Goal: Information Seeking & Learning: Learn about a topic

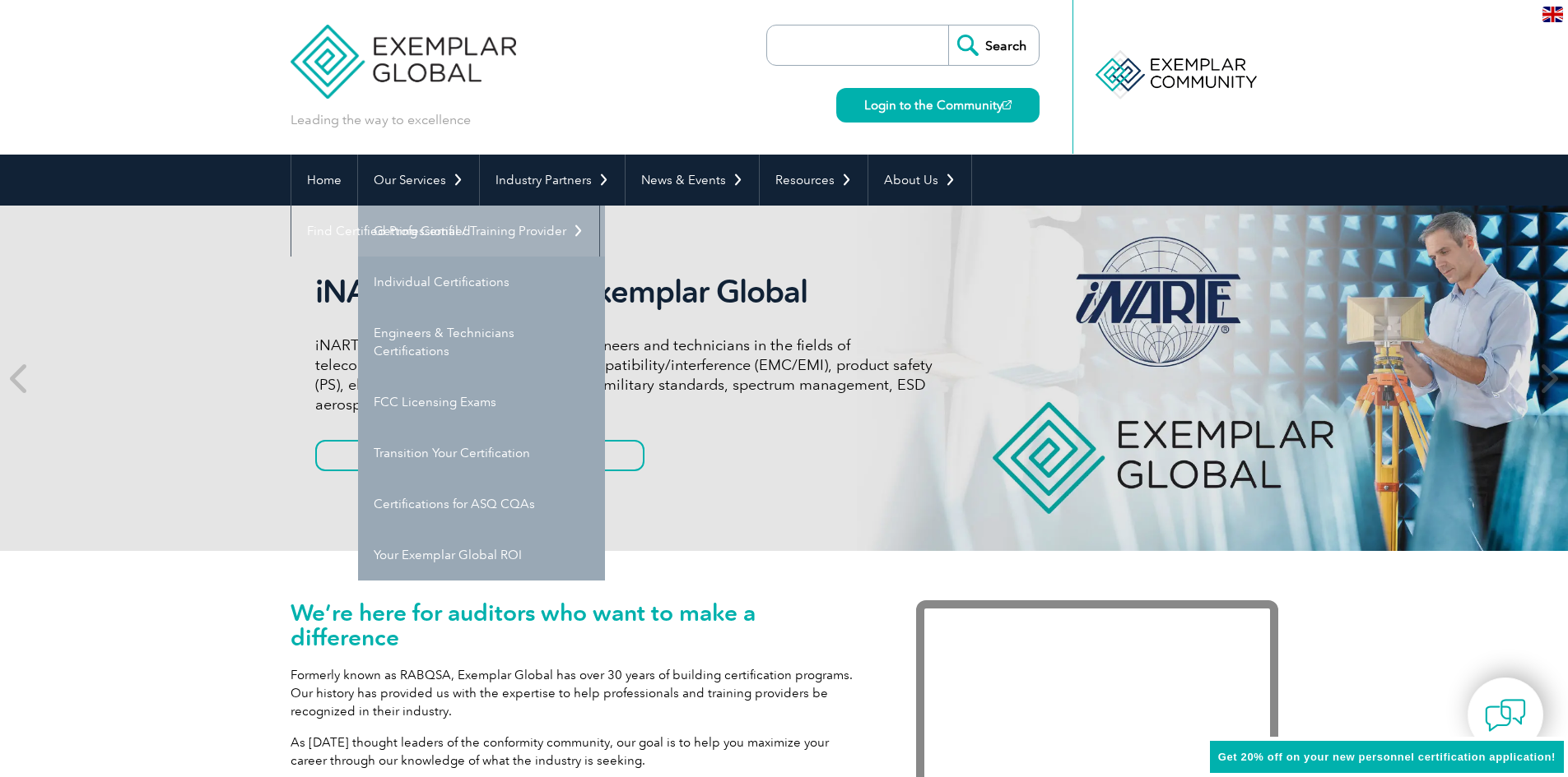
click at [438, 221] on link "Getting Certified" at bounding box center [482, 231] width 247 height 51
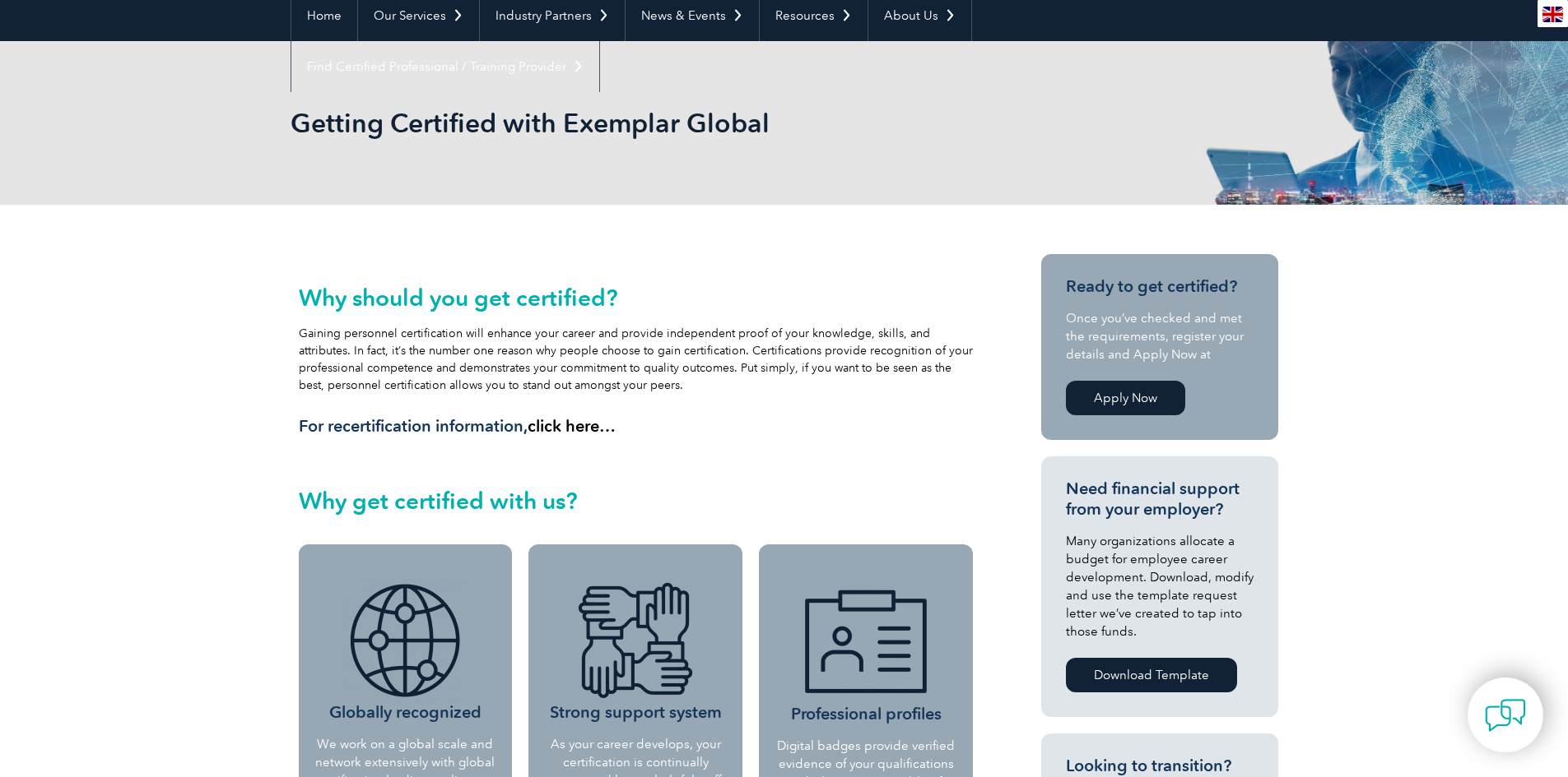
scroll to position [83, 0]
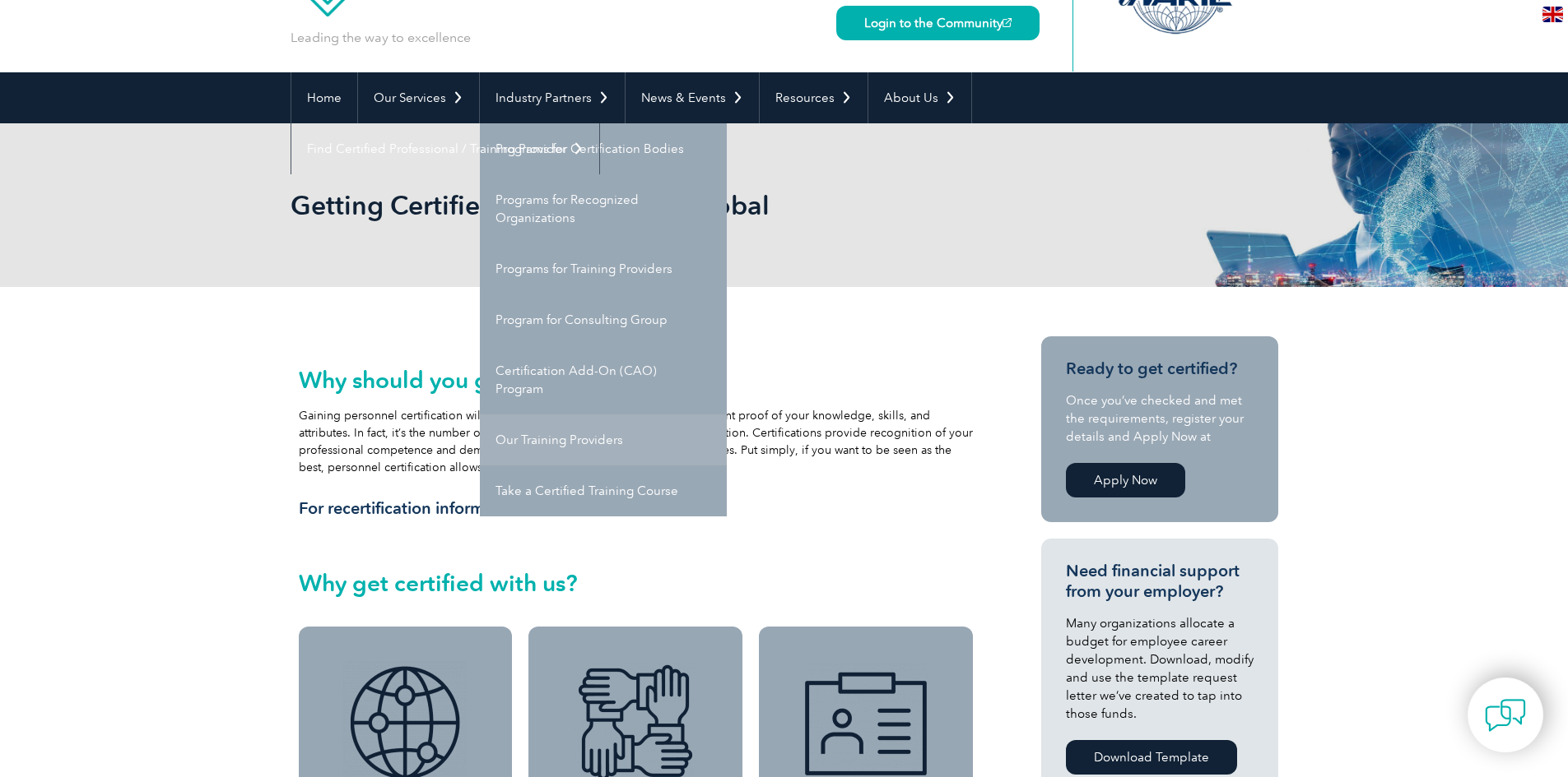
click at [577, 442] on link "Our Training Providers" at bounding box center [604, 440] width 247 height 51
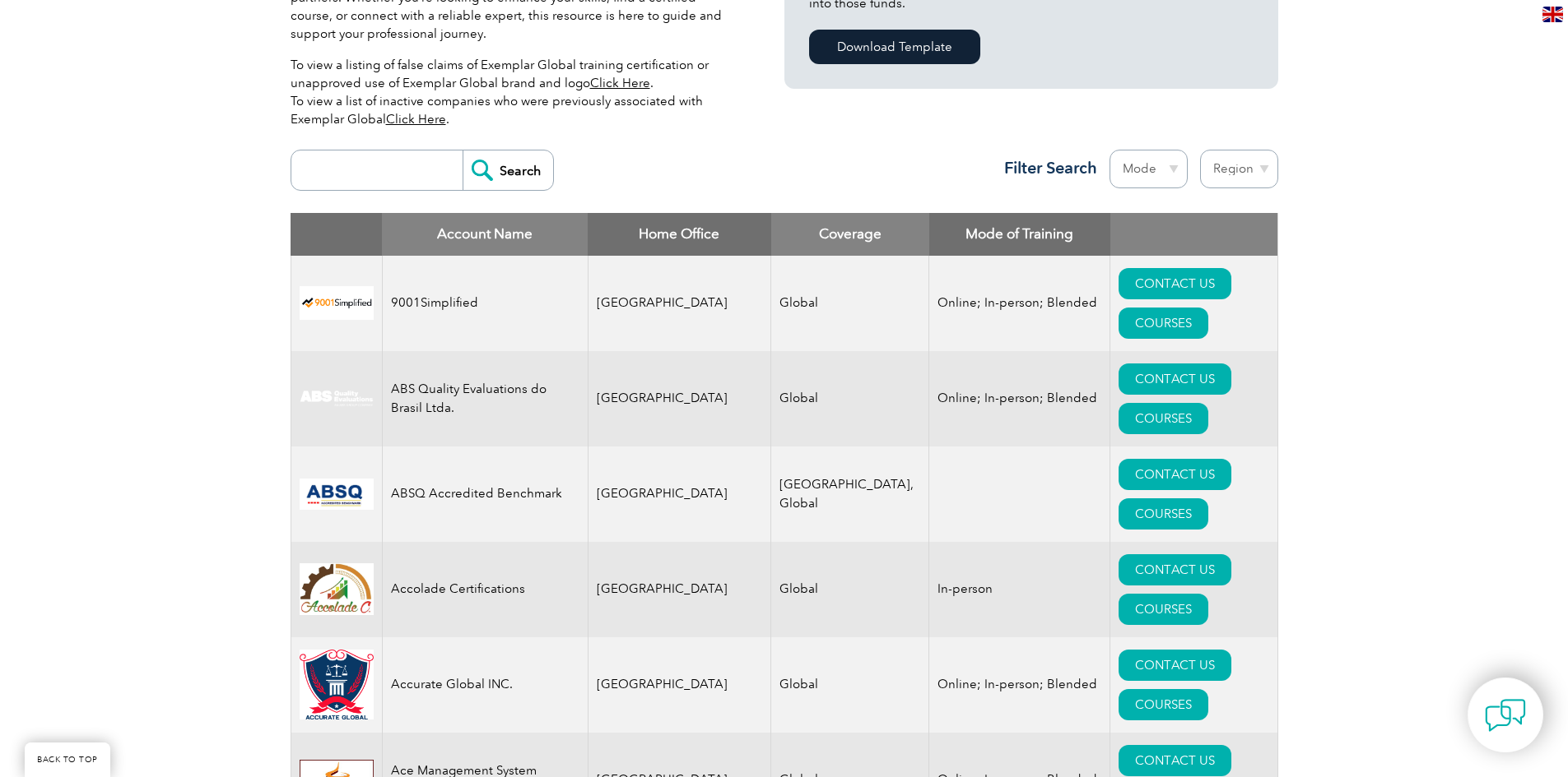
scroll to position [312, 0]
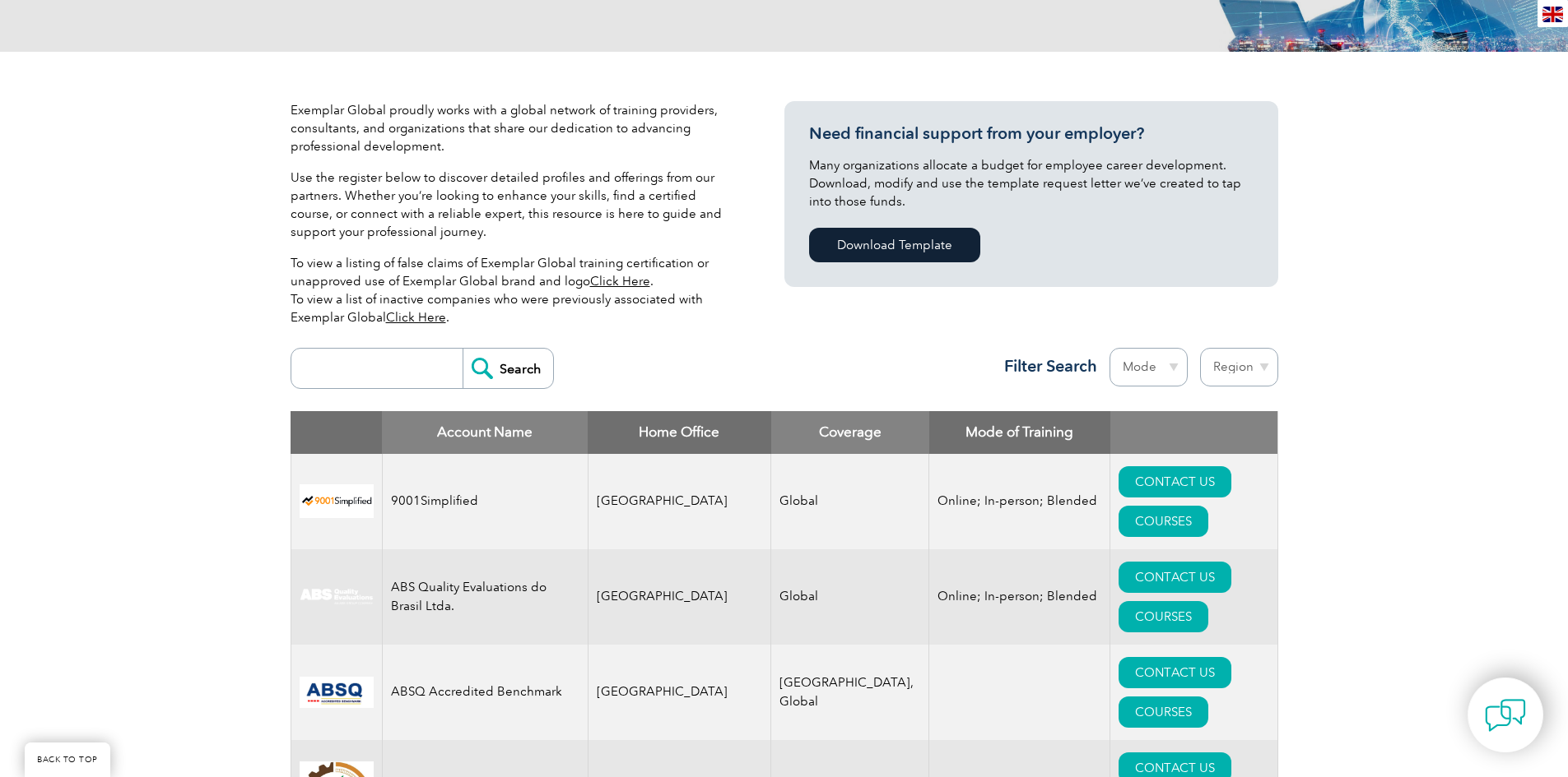
click at [1164, 362] on select "Mode Online In-person Blended" at bounding box center [1149, 367] width 78 height 38
click at [1252, 364] on select "Region Australia Bahrain Bangladesh Brazil Canada Colombia Dominican Republic E…" at bounding box center [1239, 367] width 78 height 38
select select "[GEOGRAPHIC_DATA], Republic of"
click at [1200, 348] on select "Region Australia Bahrain Bangladesh Brazil Canada Colombia Dominican Republic E…" at bounding box center [1239, 367] width 78 height 38
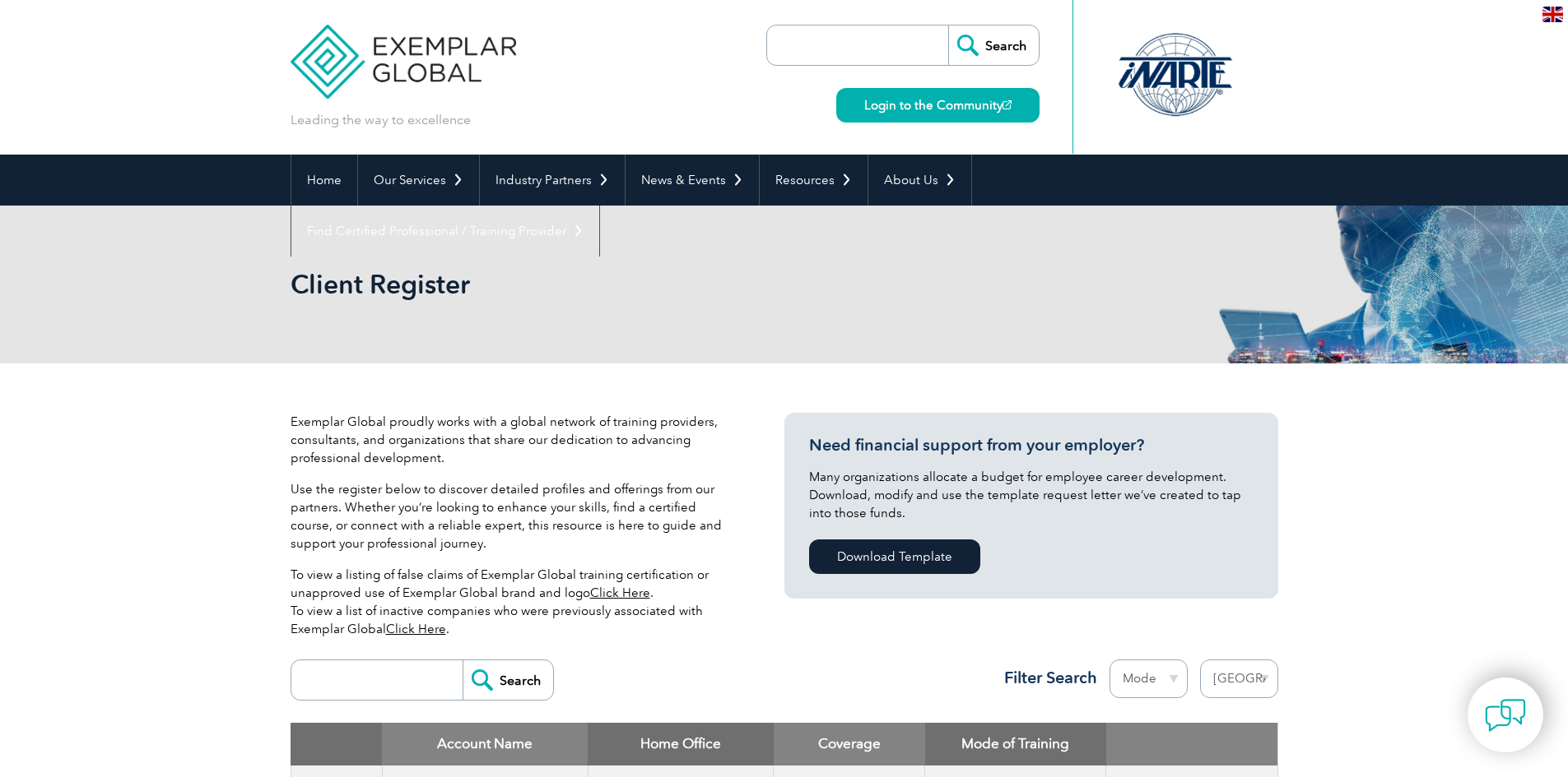
select select "Korea, Republic of"
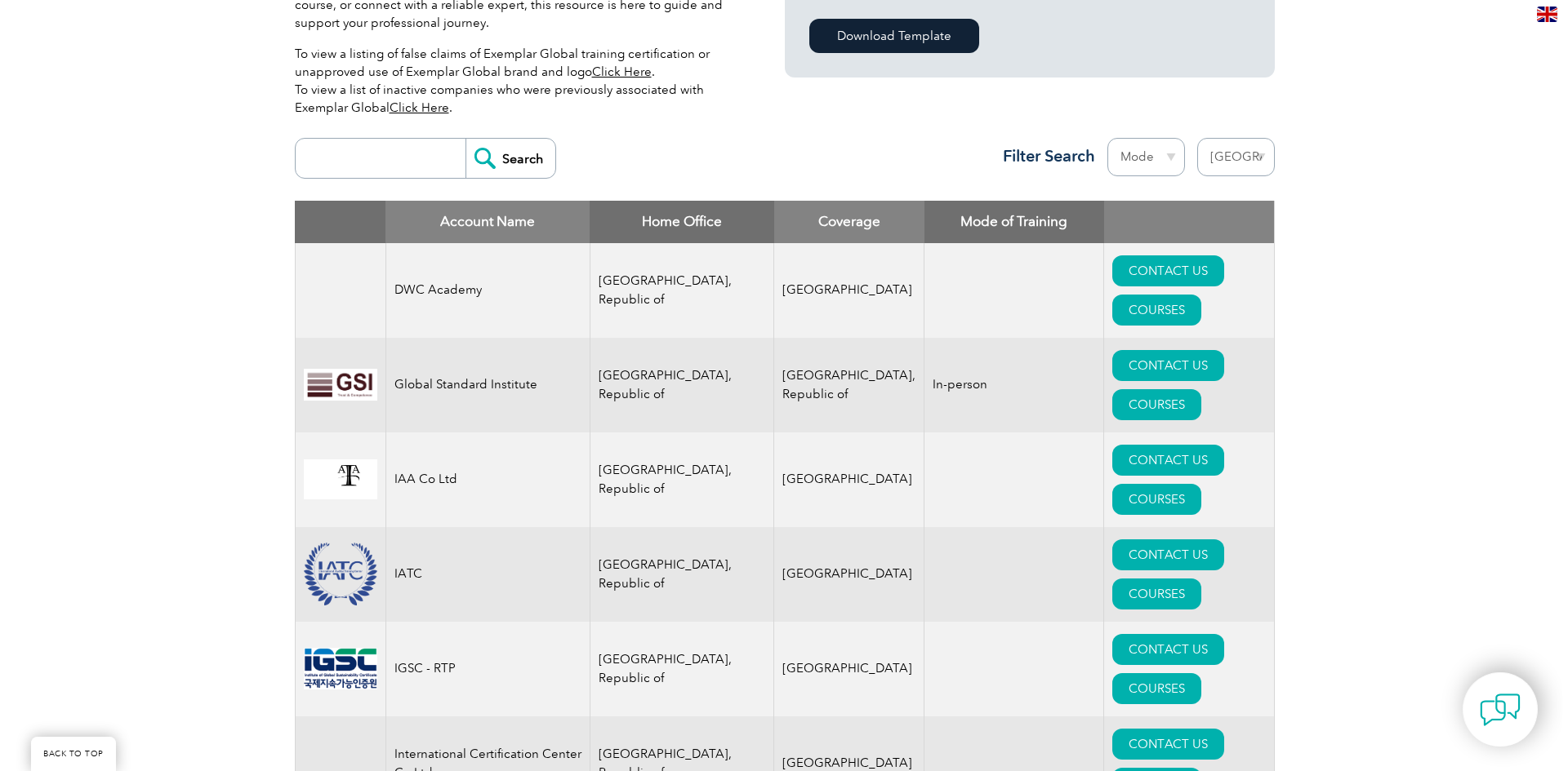
scroll to position [327, 0]
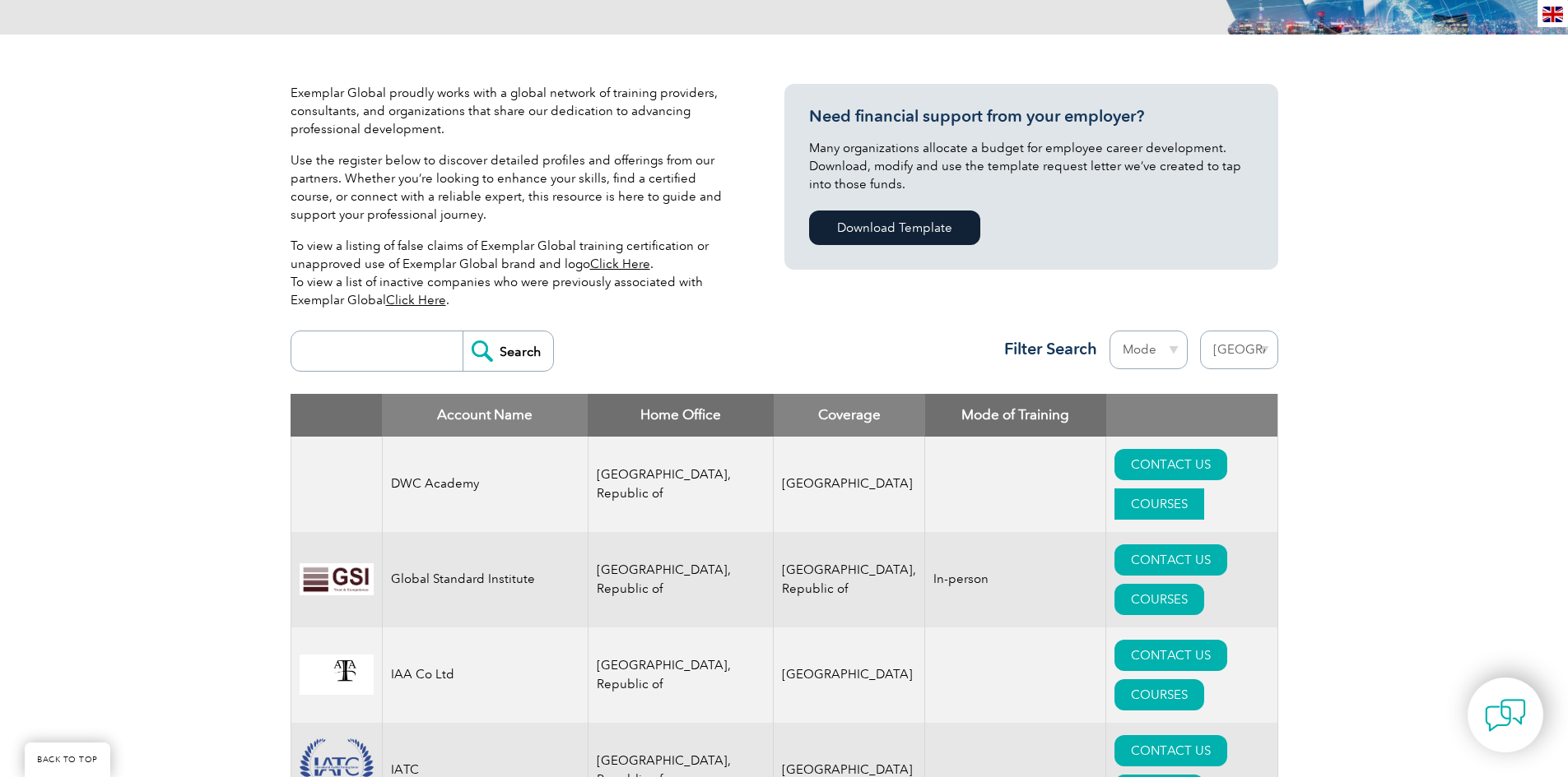
click at [1190, 488] on link "COURSES" at bounding box center [1159, 504] width 90 height 31
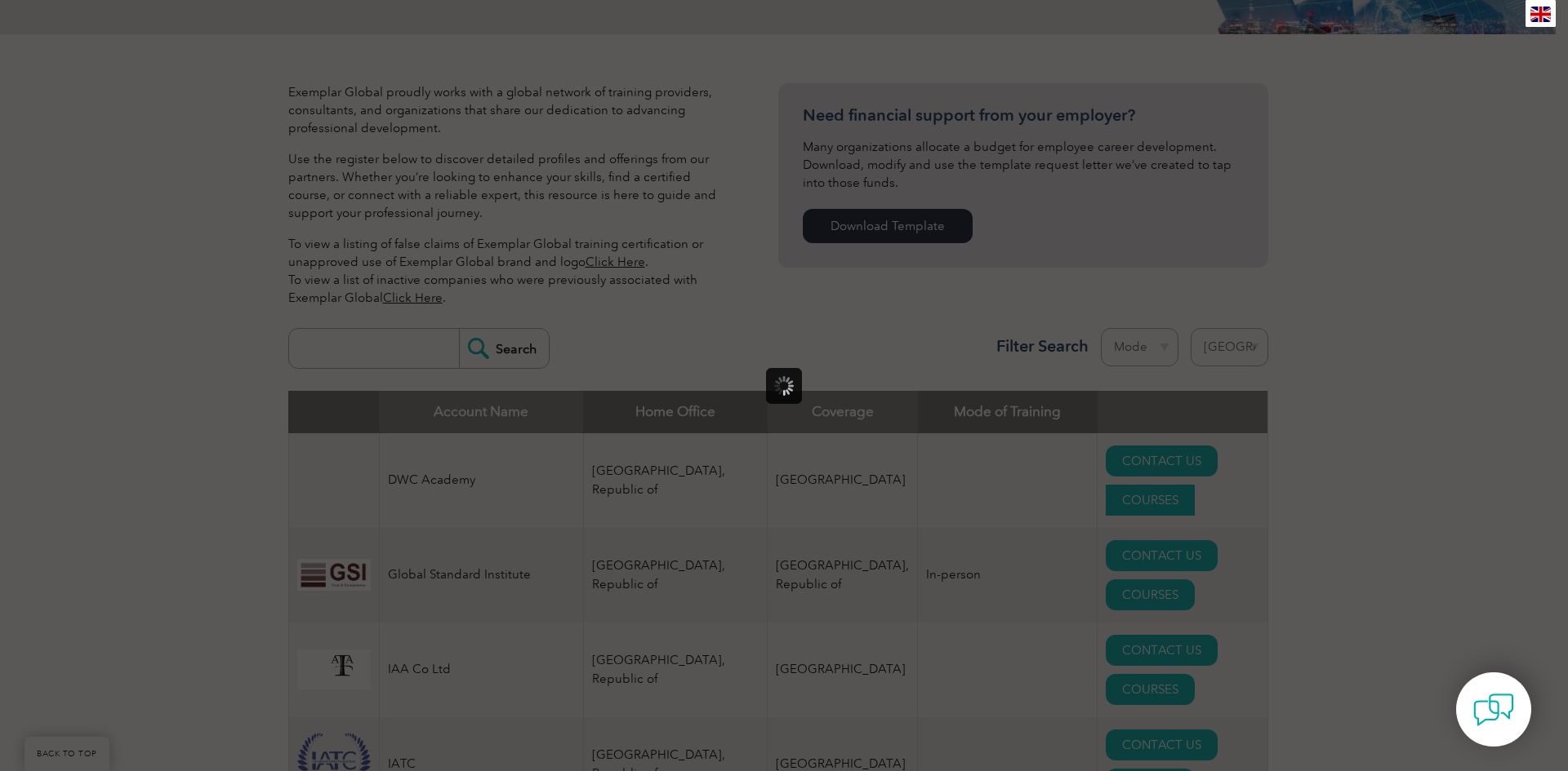
scroll to position [0, 0]
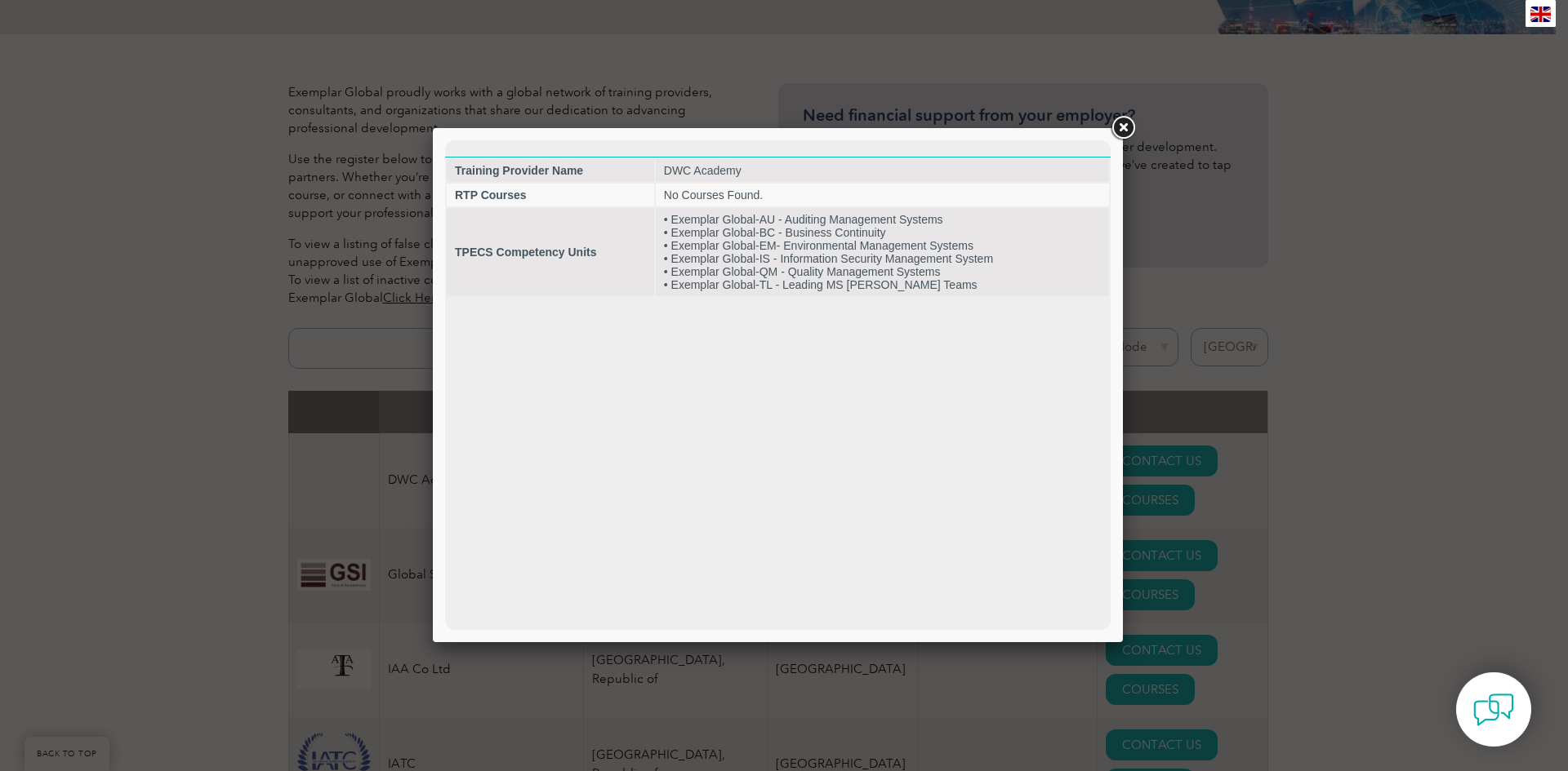
click at [1126, 128] on link at bounding box center [1123, 128] width 29 height 29
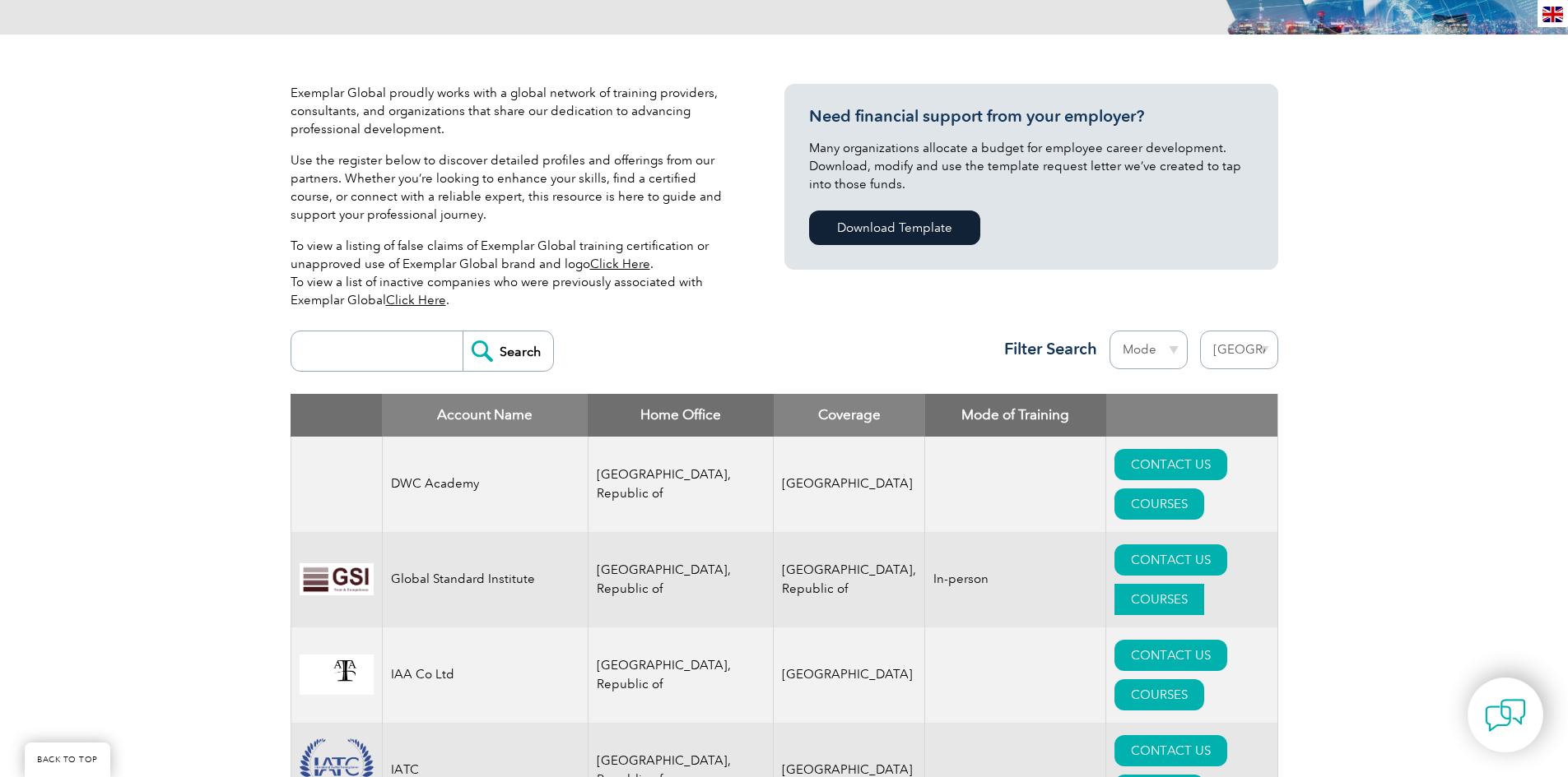
click at [1175, 584] on link "COURSES" at bounding box center [1159, 600] width 90 height 31
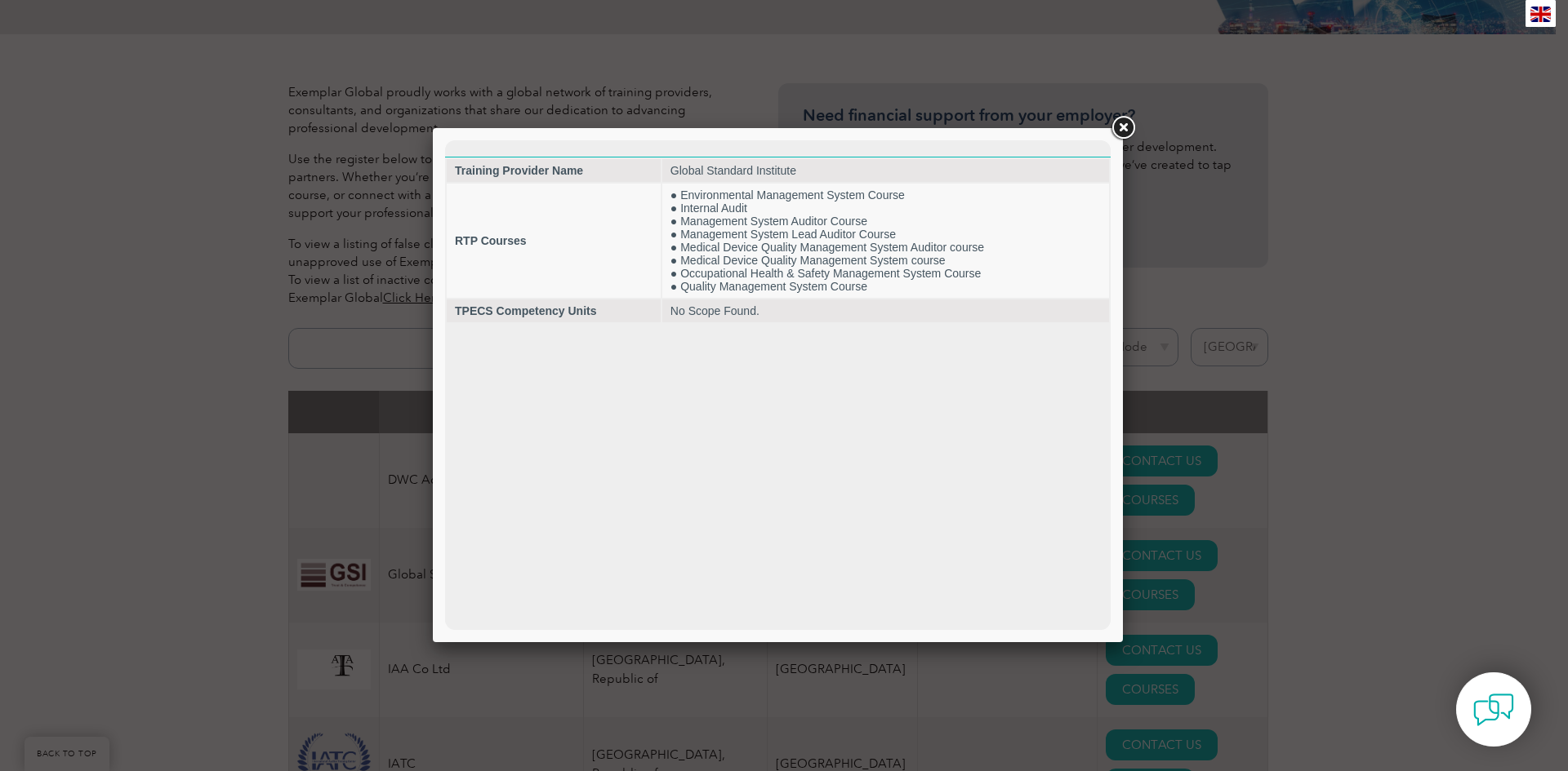
click at [1123, 131] on link at bounding box center [1123, 128] width 29 height 29
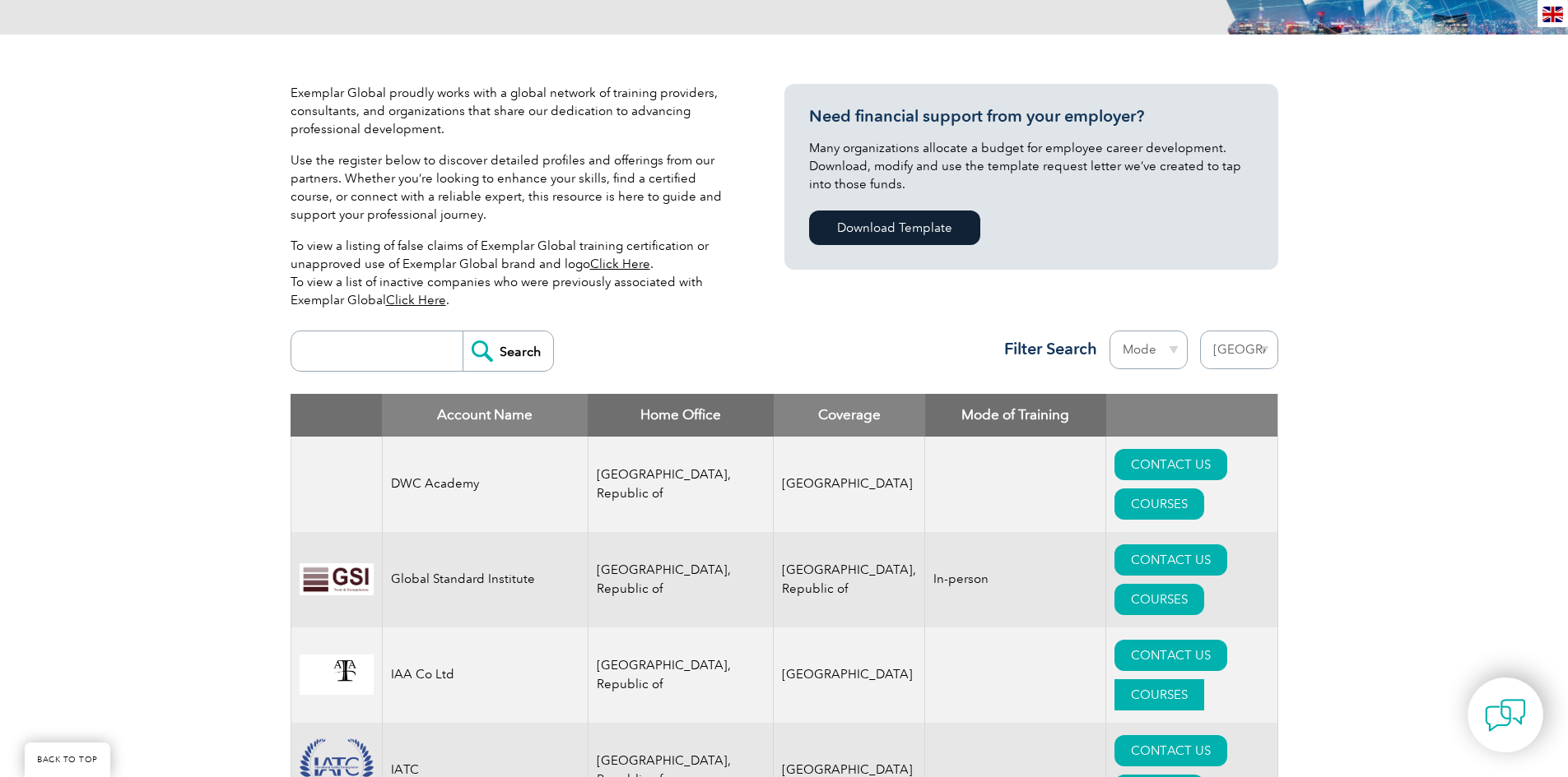
click at [1171, 680] on link "COURSES" at bounding box center [1159, 695] width 90 height 31
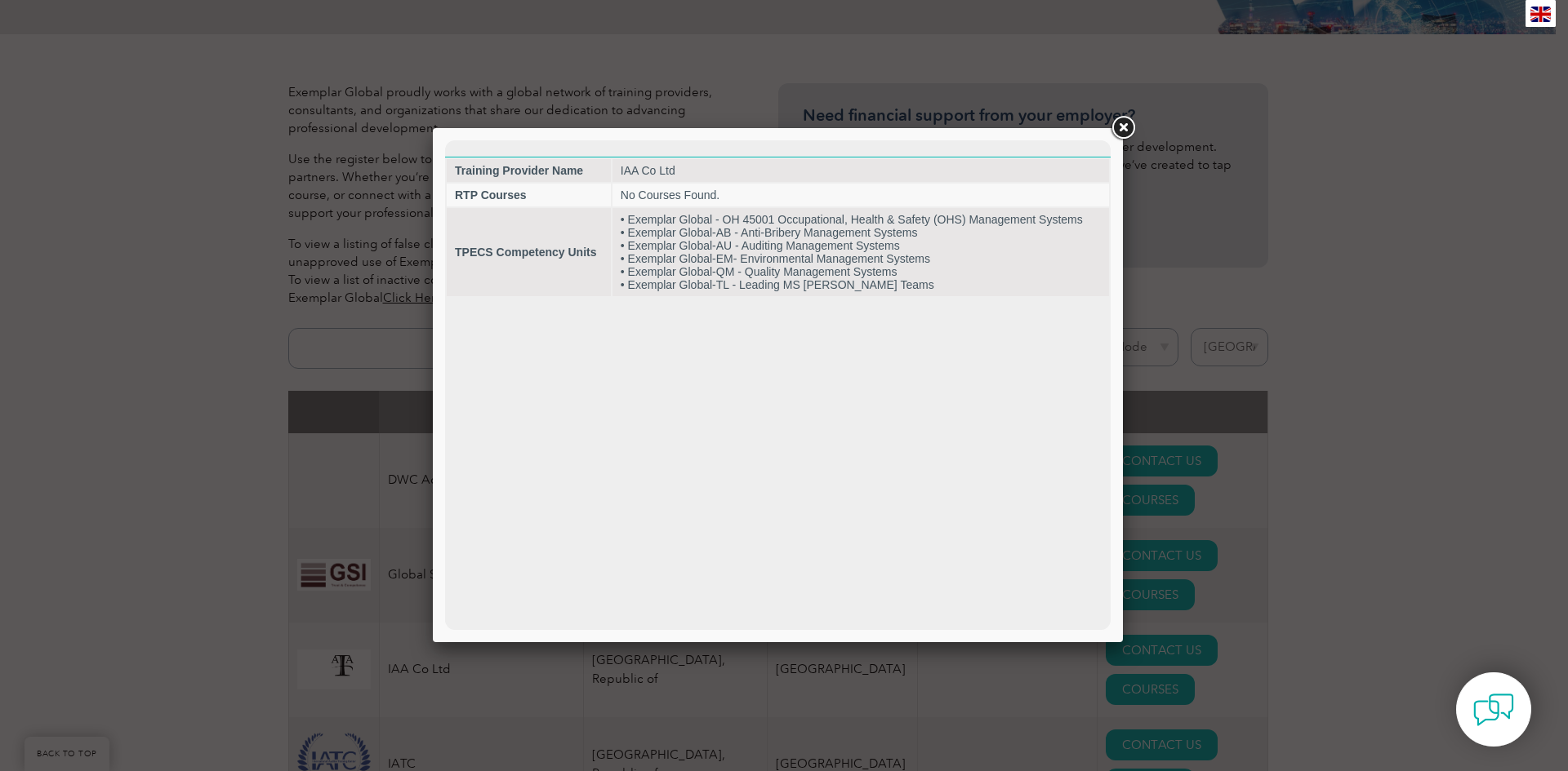
click at [1125, 125] on link at bounding box center [1123, 128] width 29 height 29
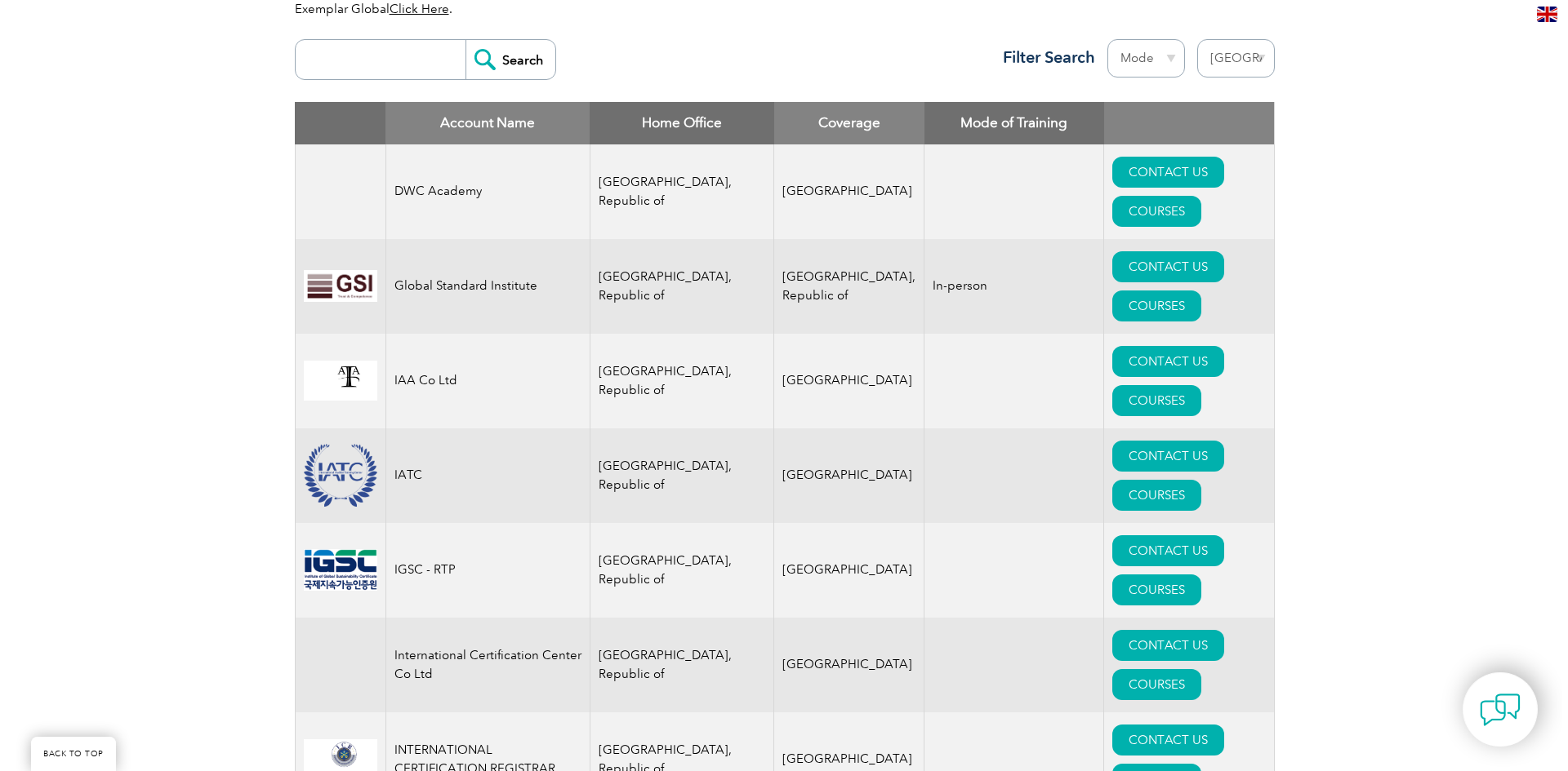
scroll to position [653, 0]
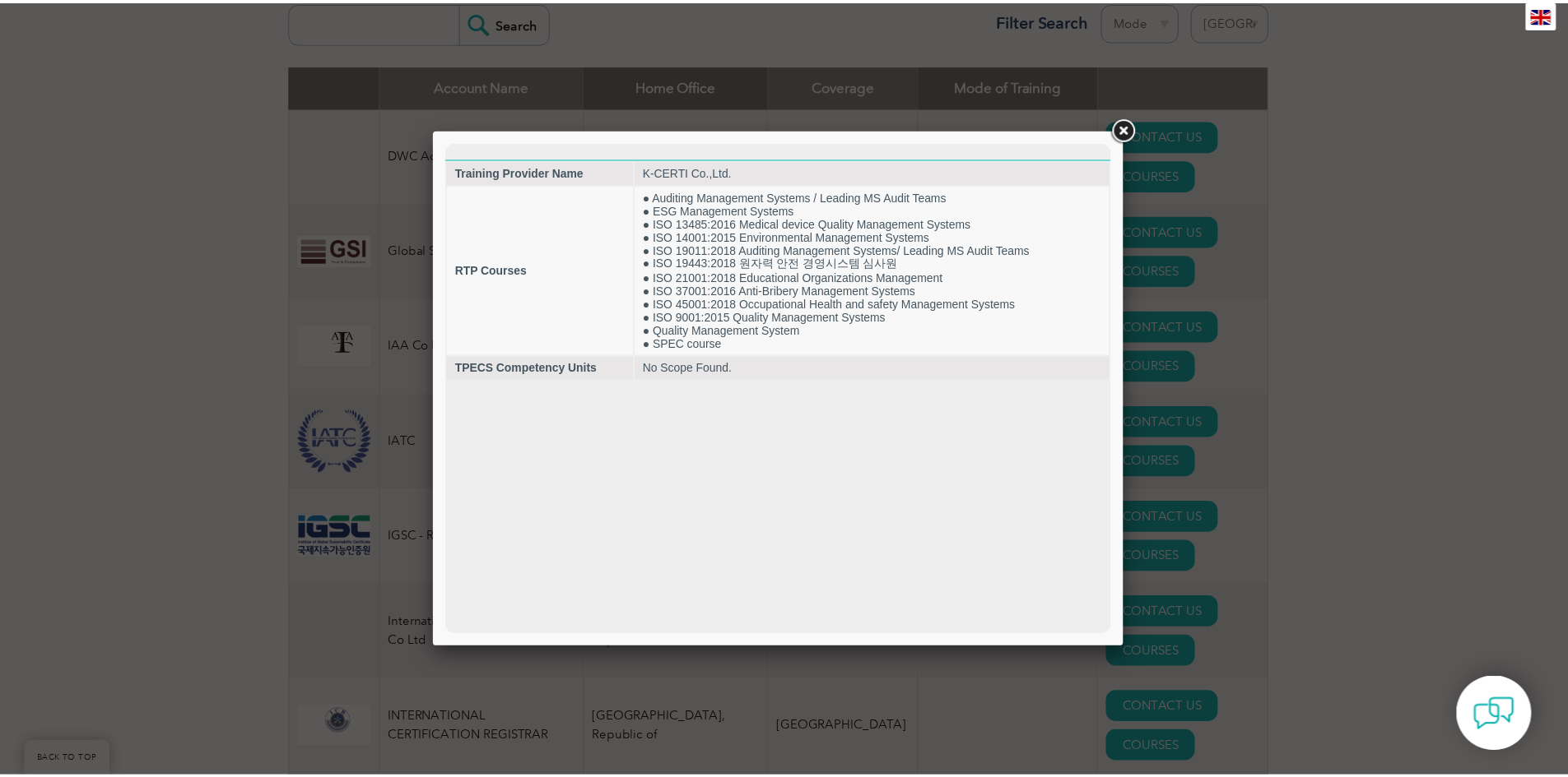
scroll to position [0, 0]
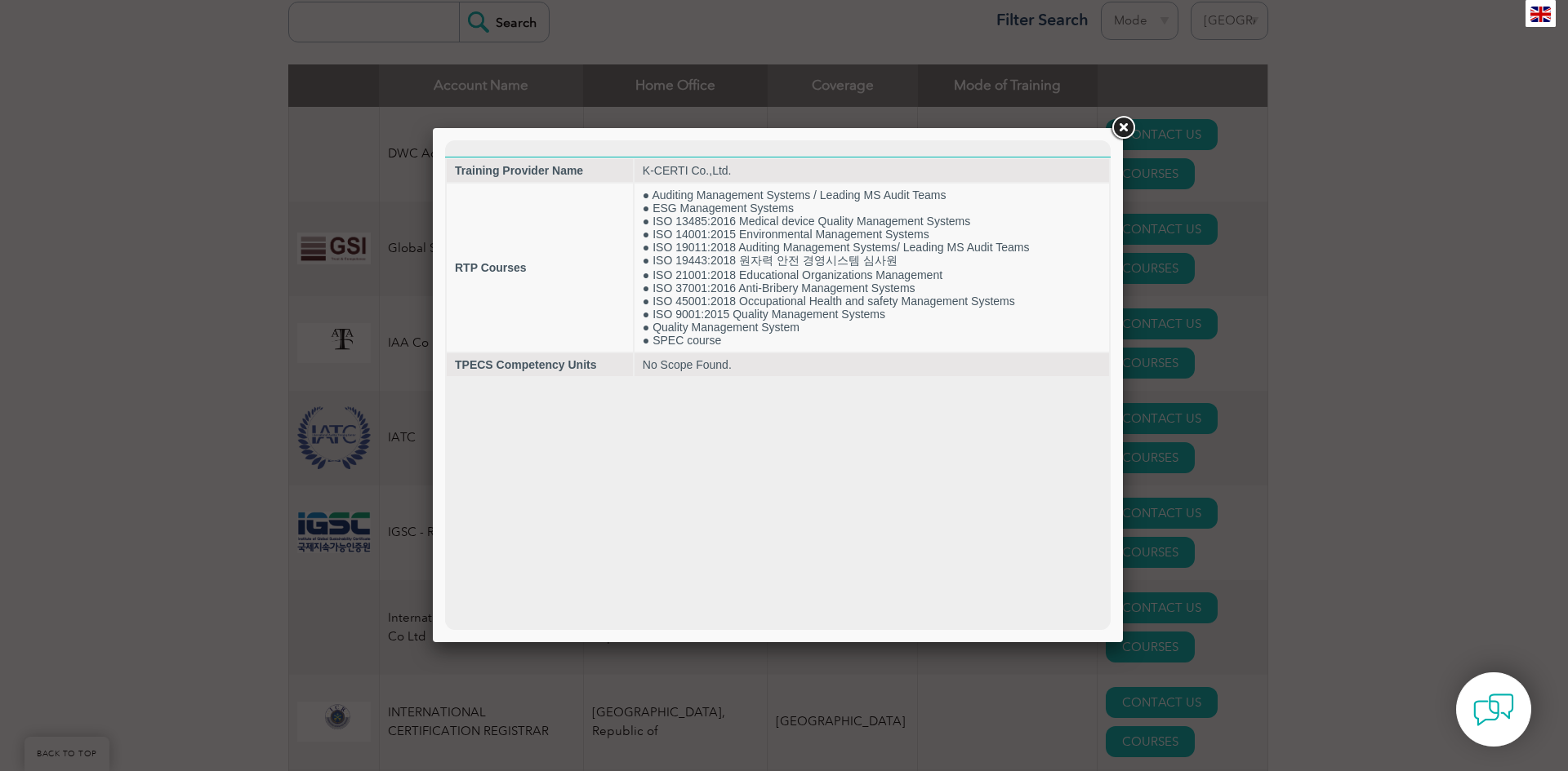
click at [1124, 125] on link at bounding box center [1123, 128] width 29 height 29
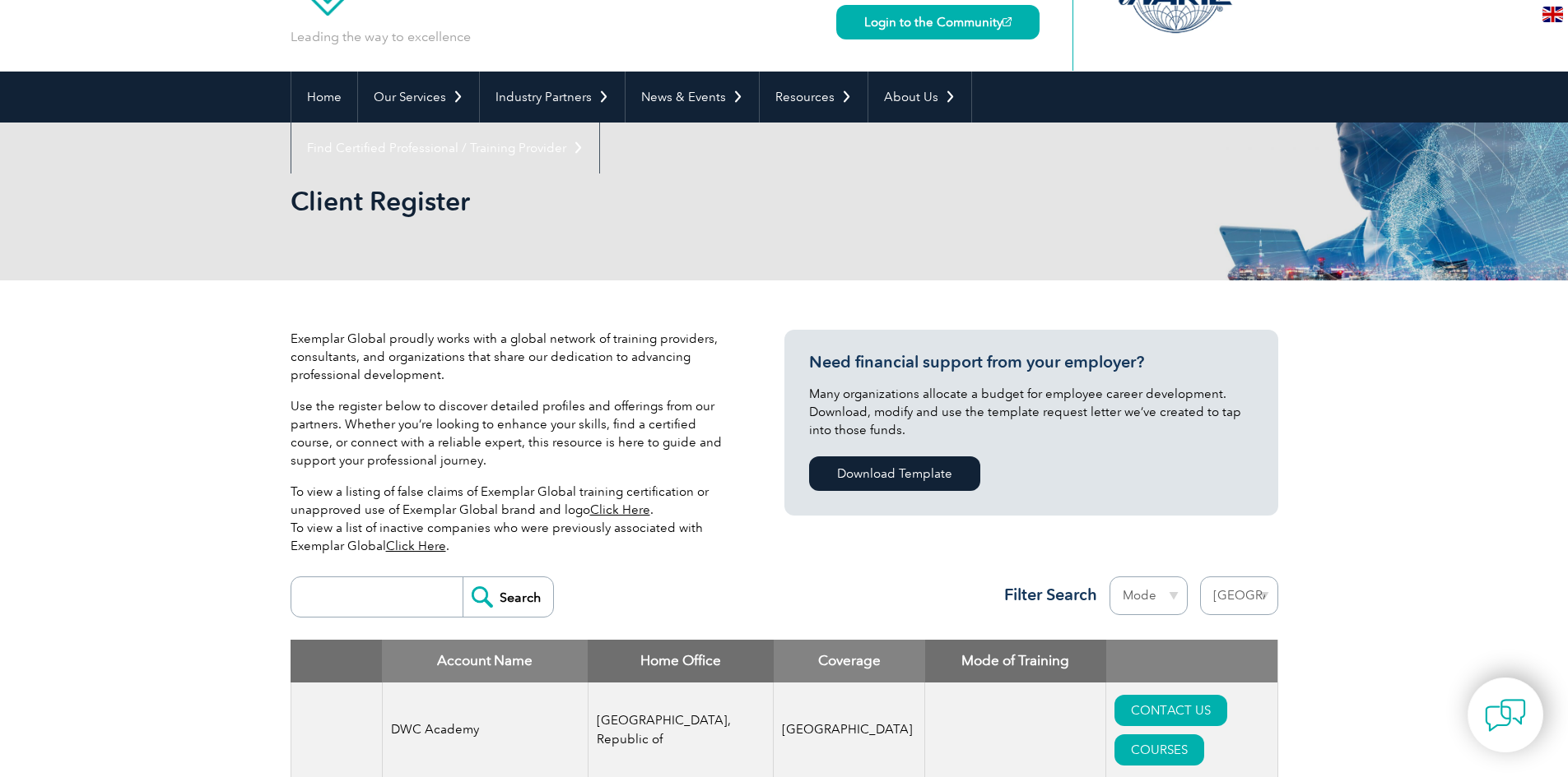
scroll to position [83, 0]
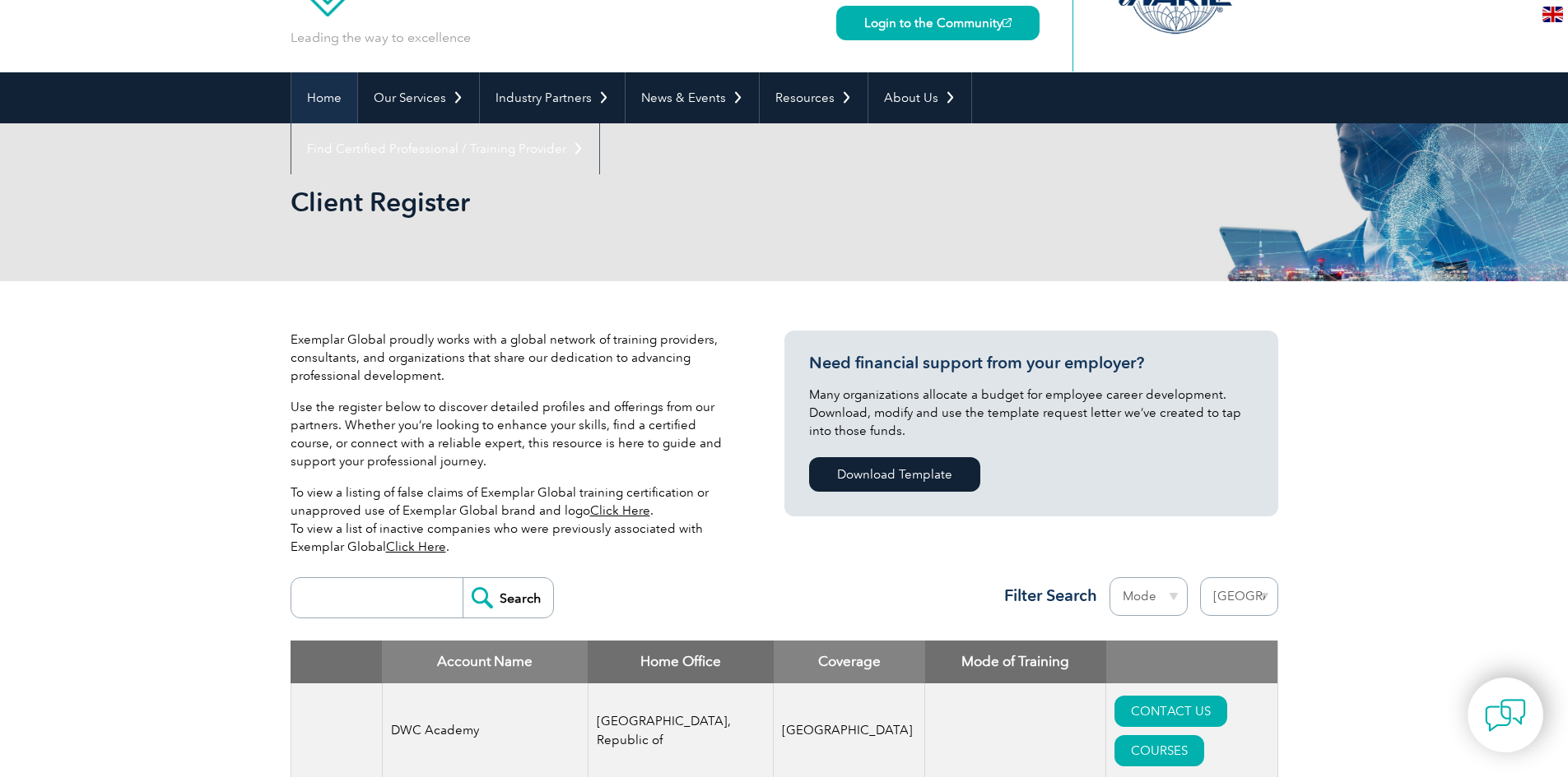
click at [328, 102] on link "Home" at bounding box center [324, 97] width 66 height 51
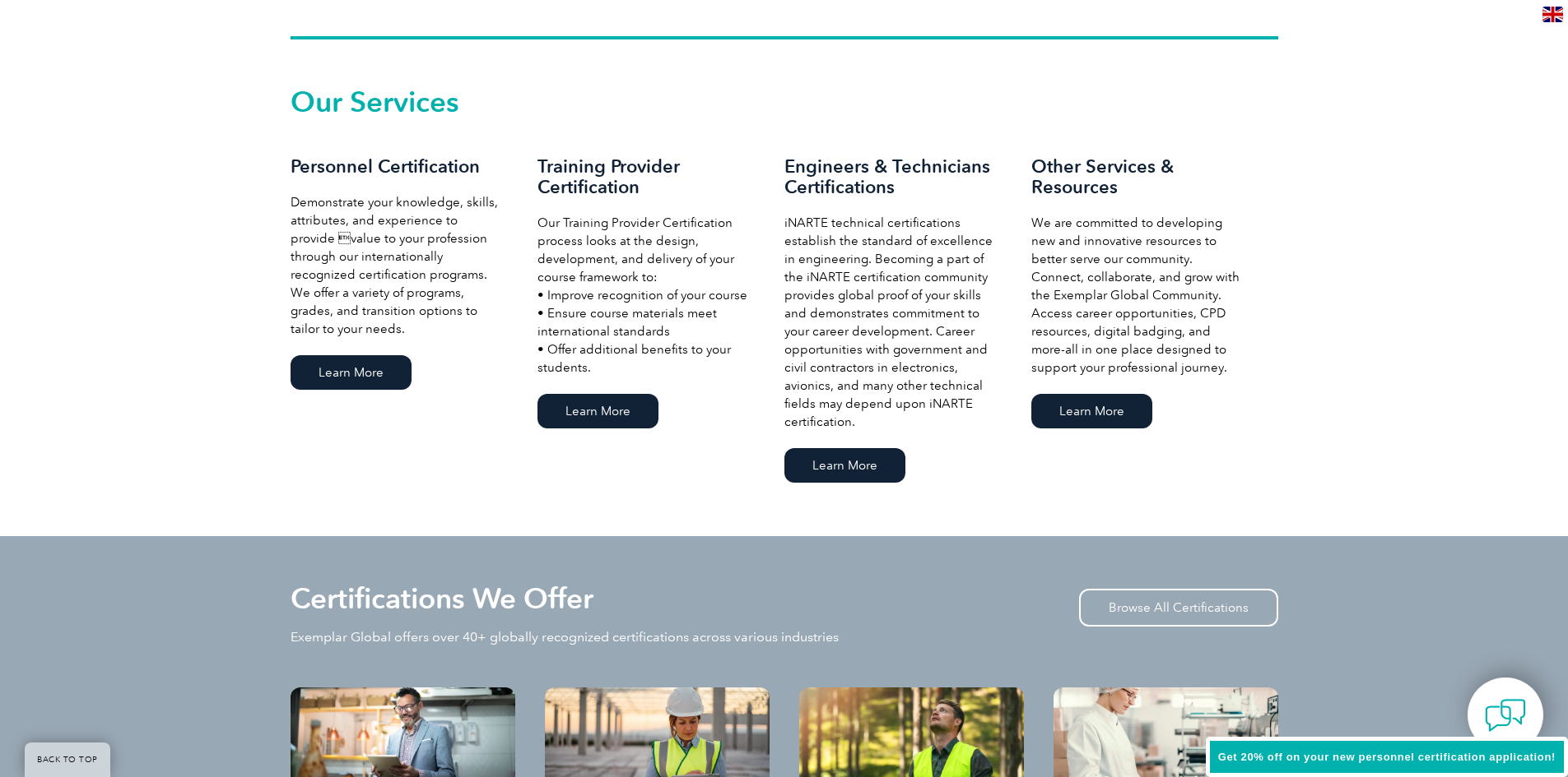
scroll to position [1104, 0]
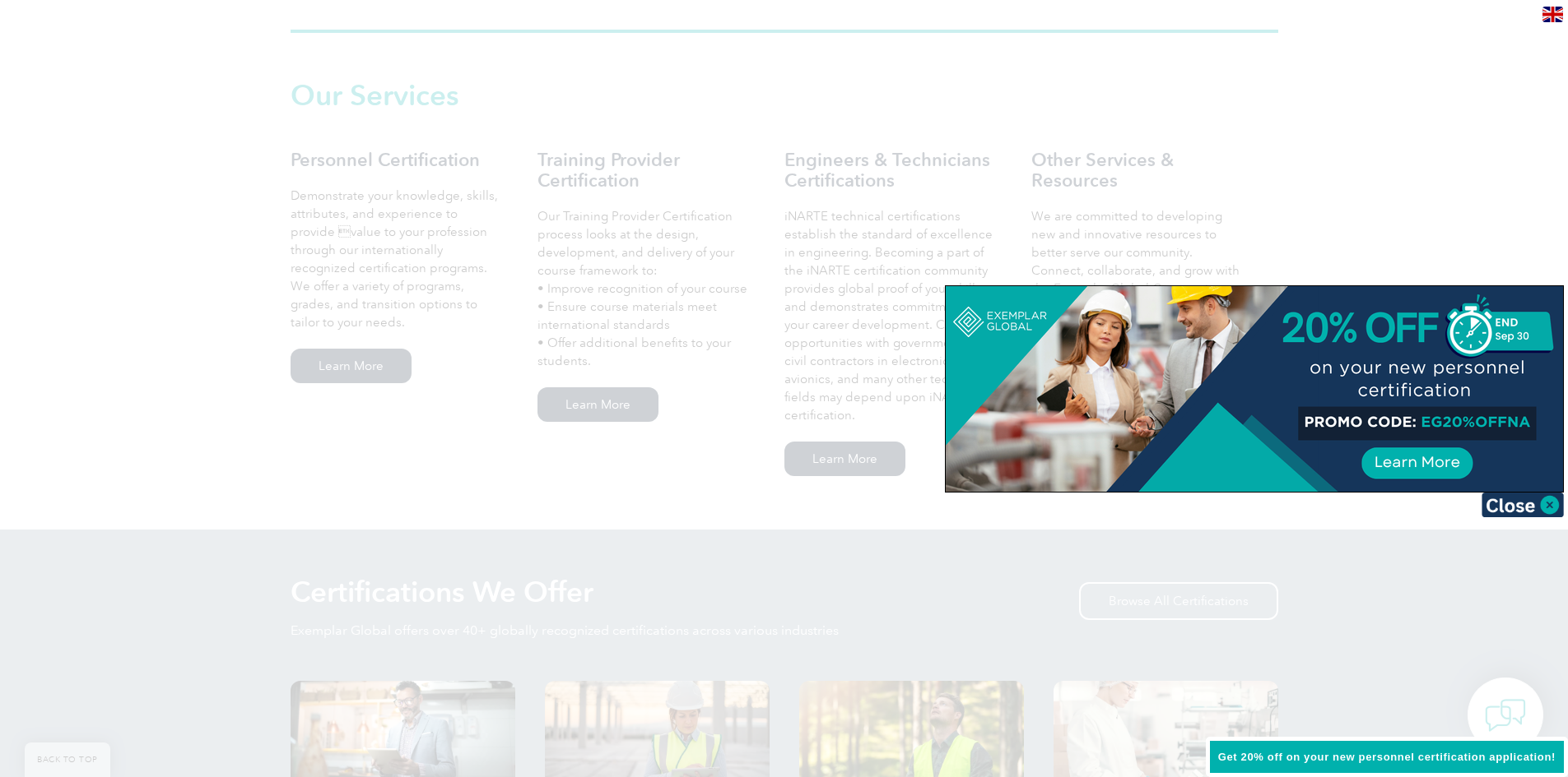
click at [612, 408] on div at bounding box center [784, 388] width 1568 height 777
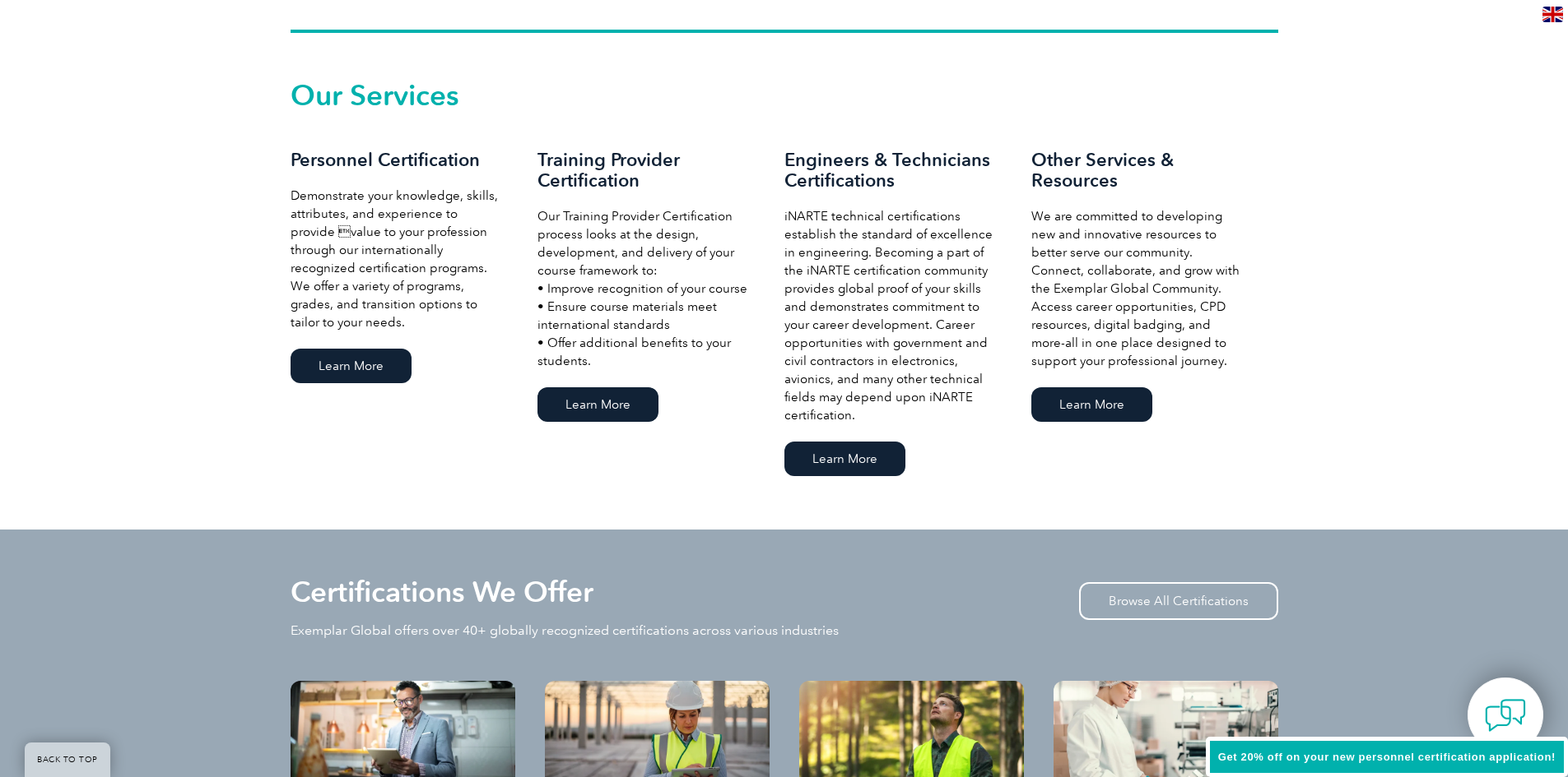
click at [612, 408] on link "Learn More" at bounding box center [597, 405] width 121 height 35
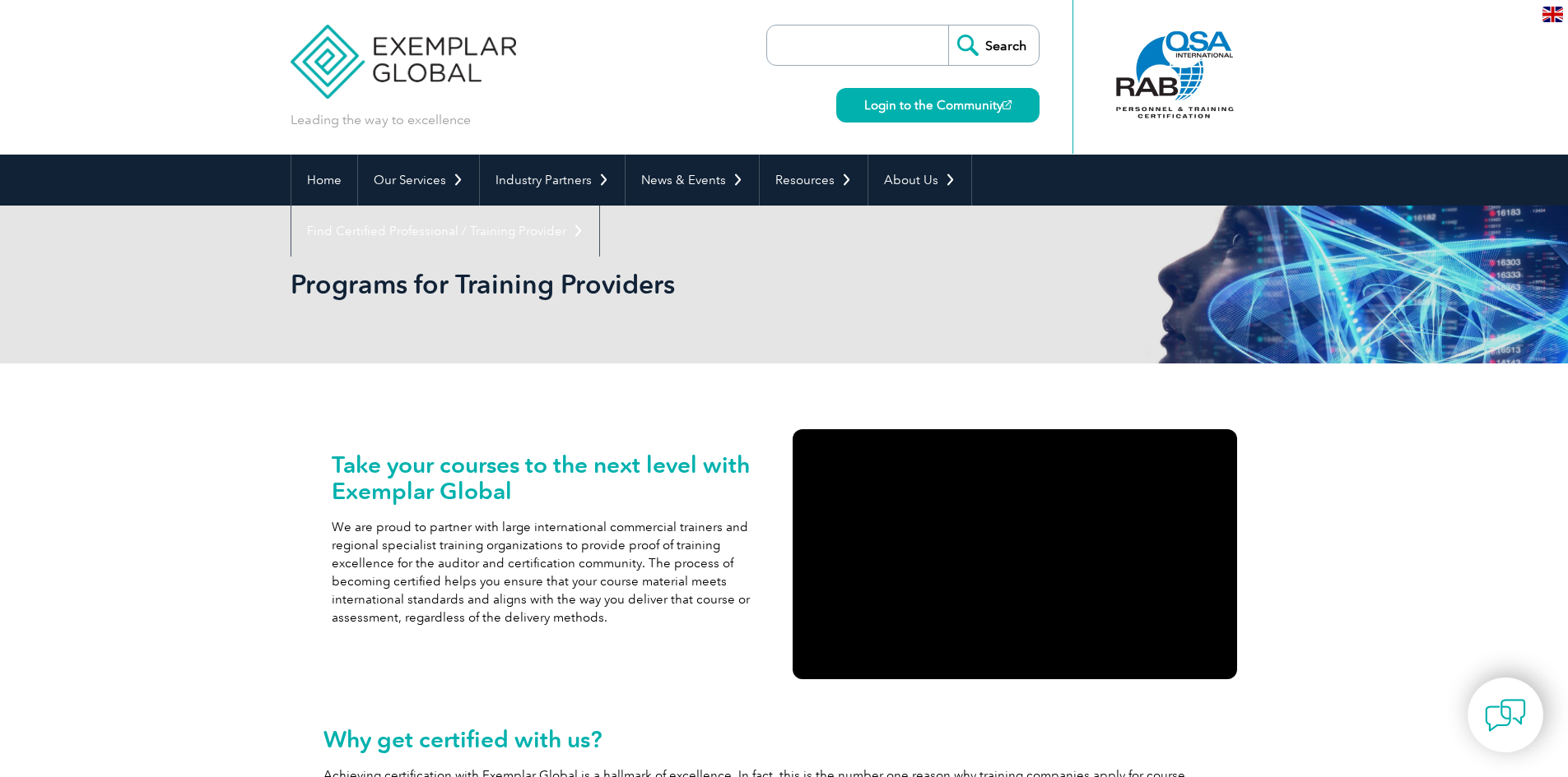
click at [842, 28] on input "search" at bounding box center [862, 44] width 173 height 39
type input "ㄹ"
type input "ㄹㄴㅊㅊ"
click at [948, 25] on input "Search" at bounding box center [993, 44] width 90 height 39
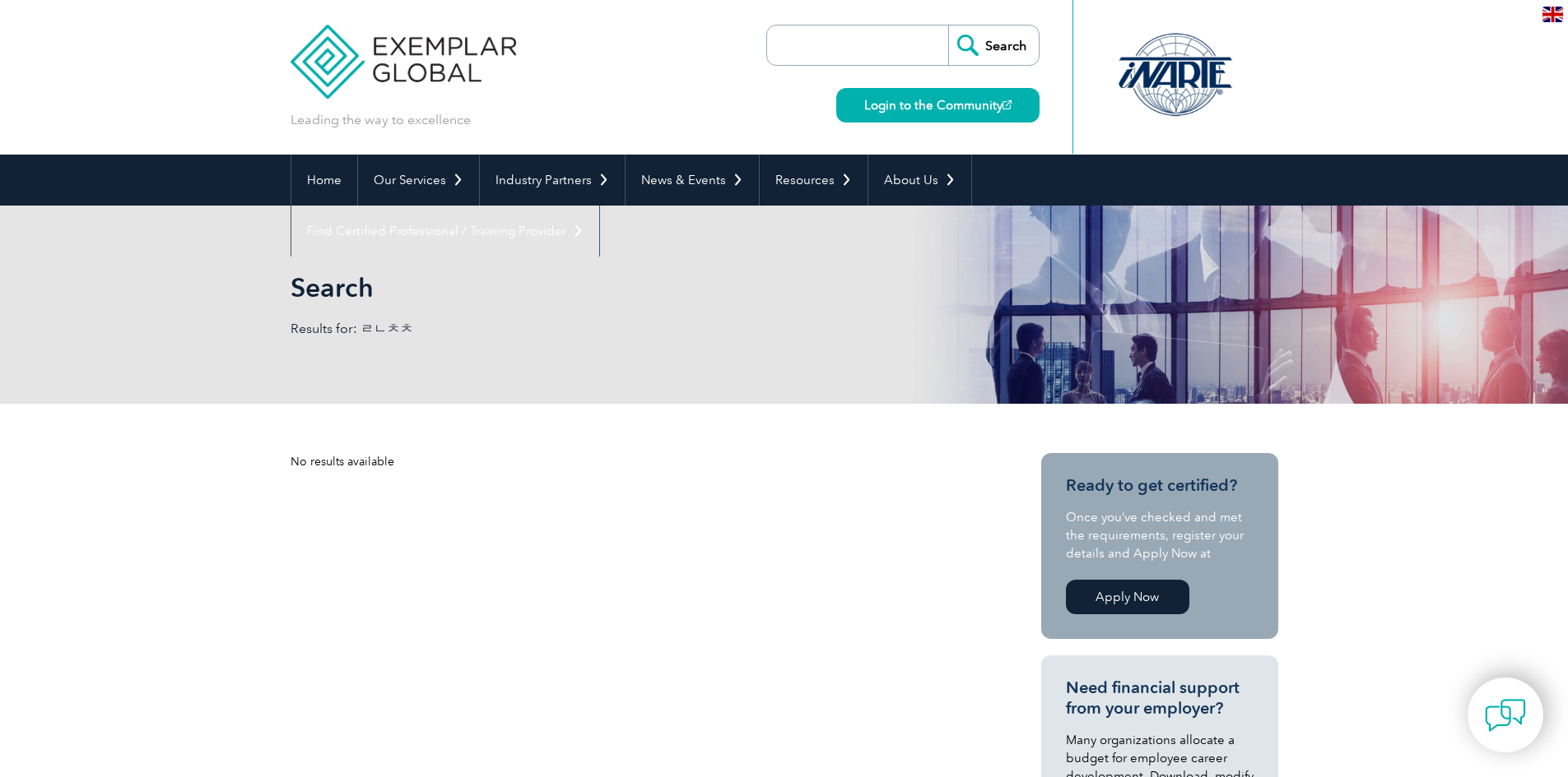
click at [797, 43] on input "search" at bounding box center [862, 44] width 173 height 39
type input "FSCC"
click at [948, 25] on input "Search" at bounding box center [993, 44] width 90 height 39
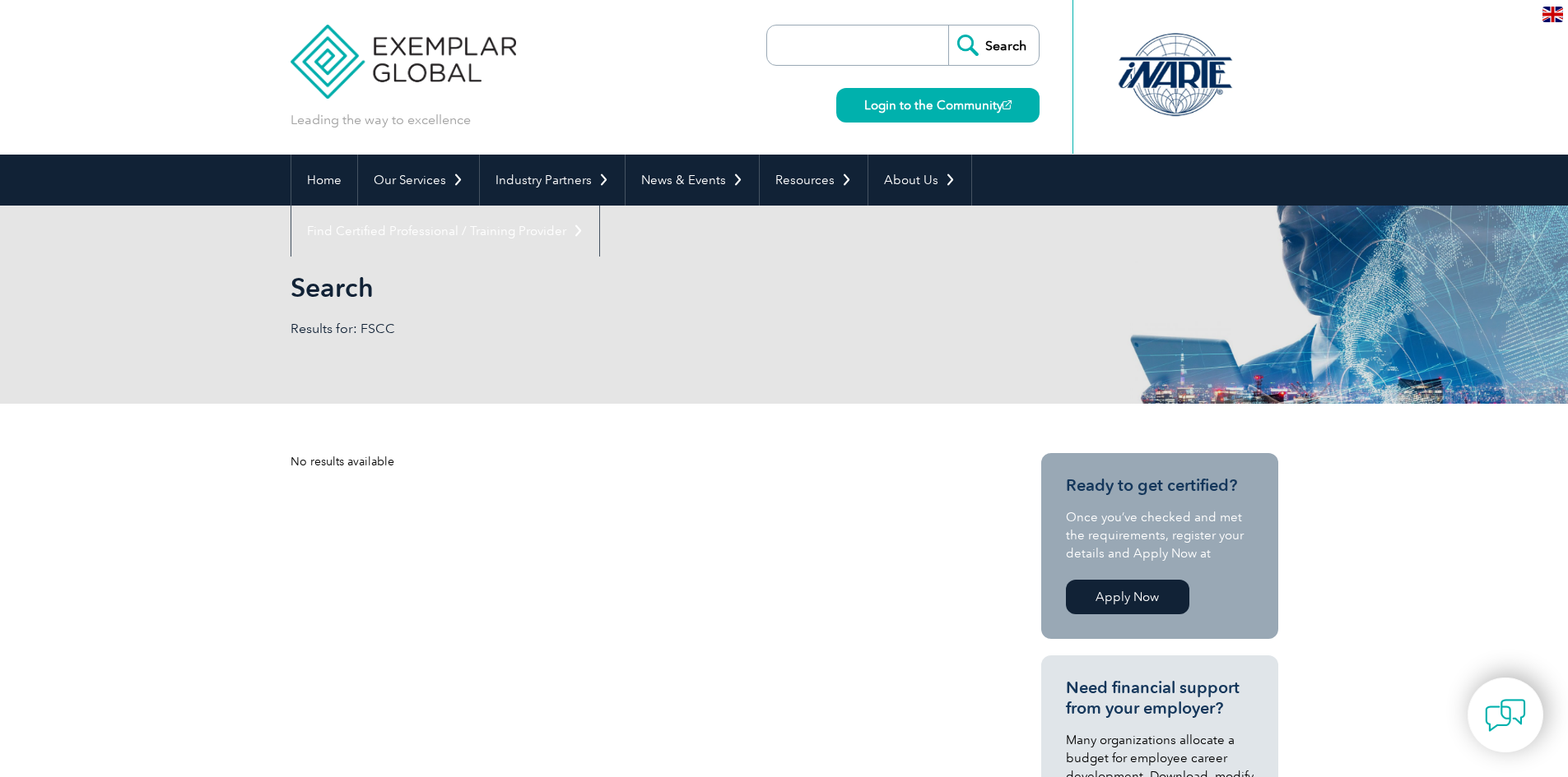
click at [974, 46] on input "Search" at bounding box center [993, 44] width 90 height 39
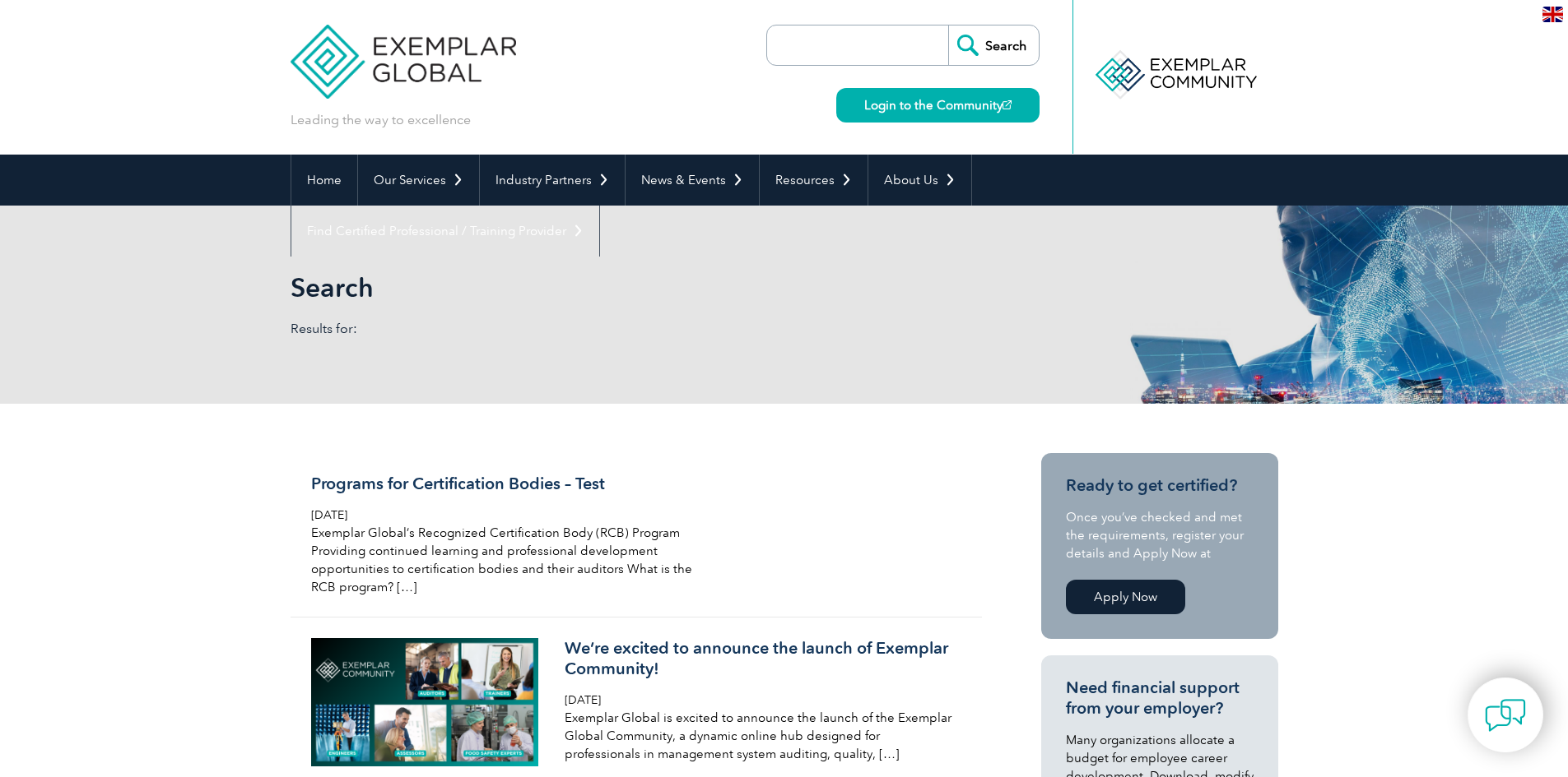
click at [871, 46] on input "search" at bounding box center [862, 44] width 173 height 39
type input "22000"
click at [948, 25] on input "Search" at bounding box center [993, 44] width 90 height 39
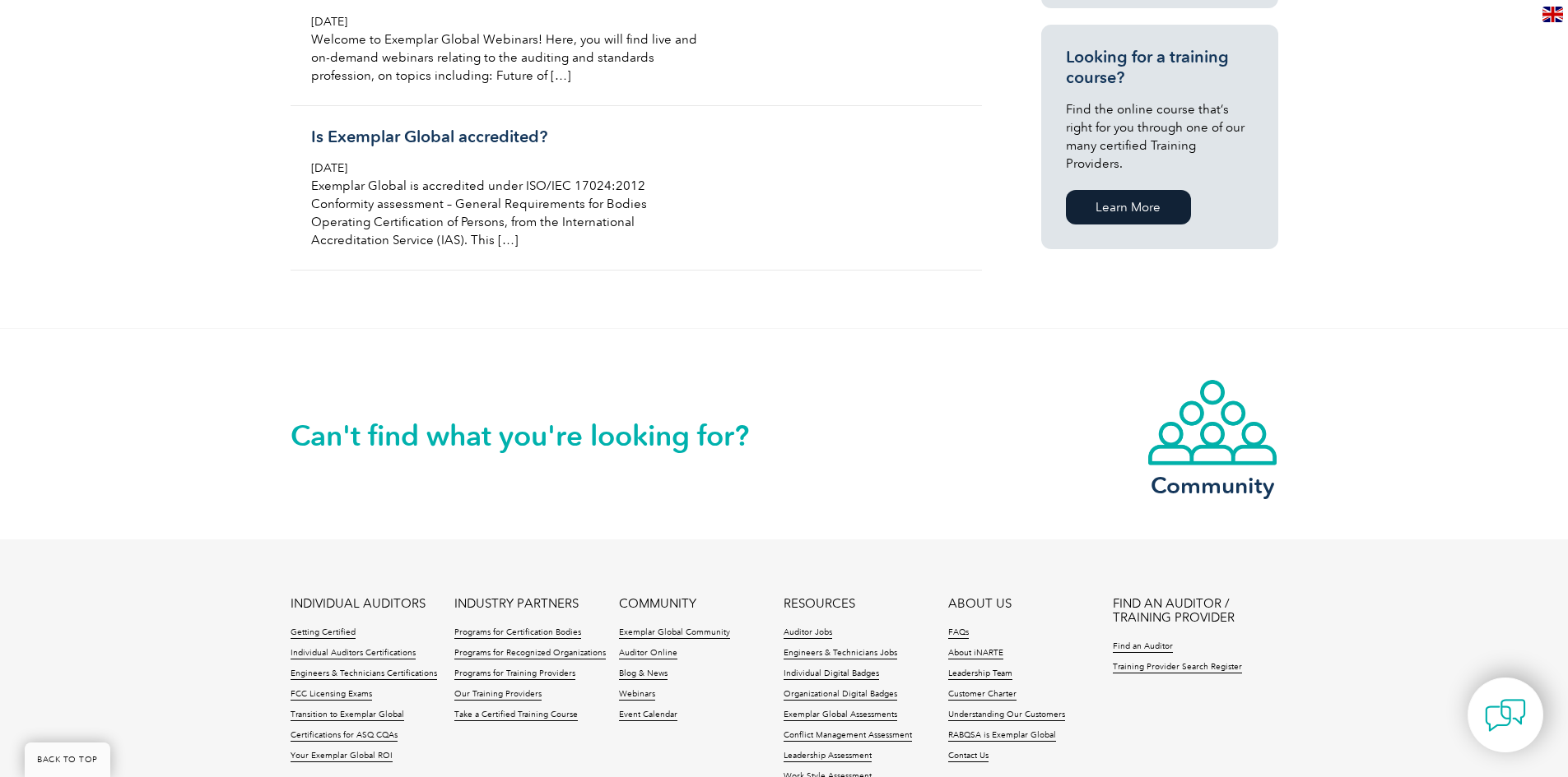
scroll to position [1316, 0]
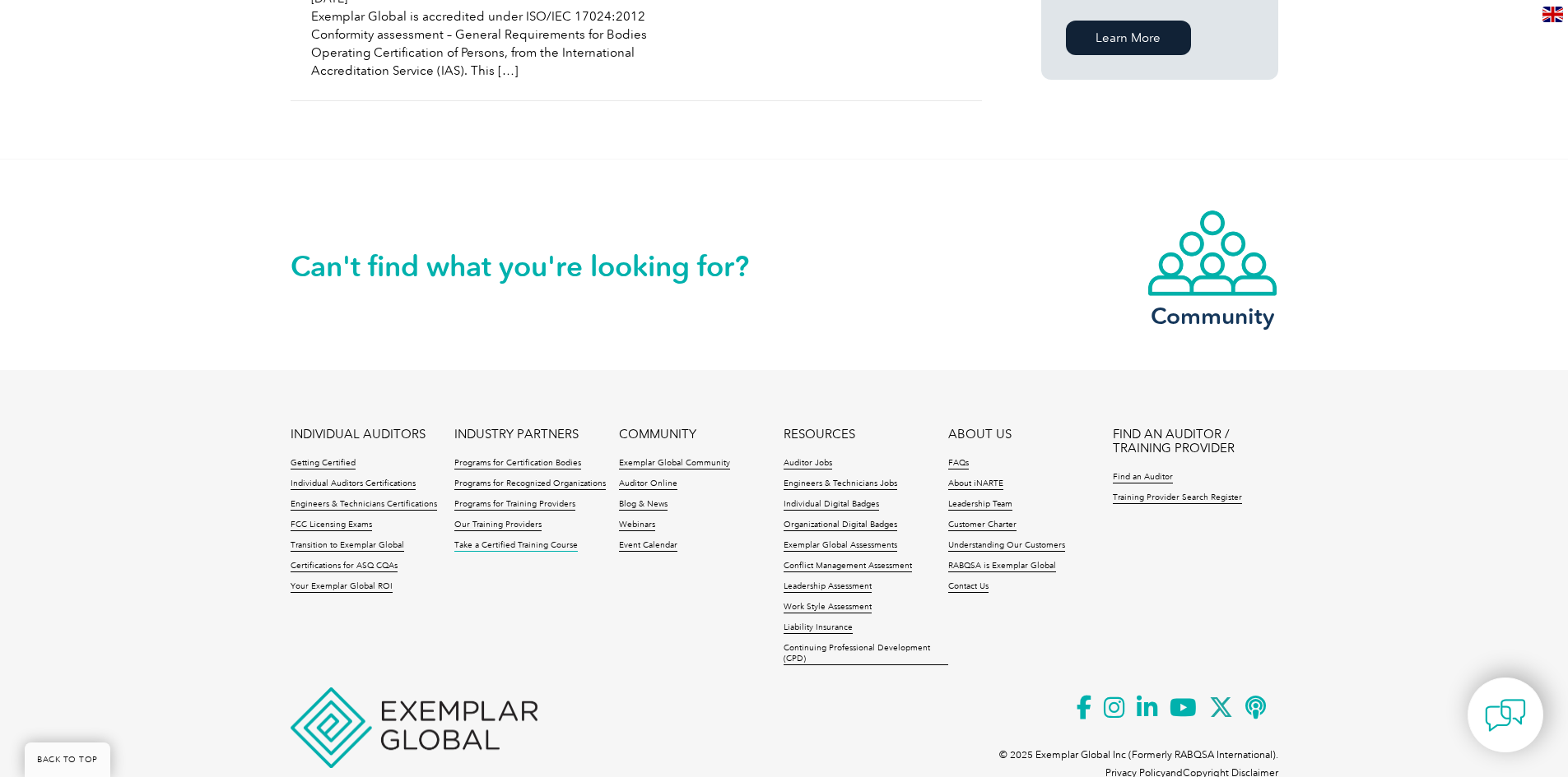
click at [478, 552] on link "Take a Certified Training Course" at bounding box center [516, 546] width 123 height 11
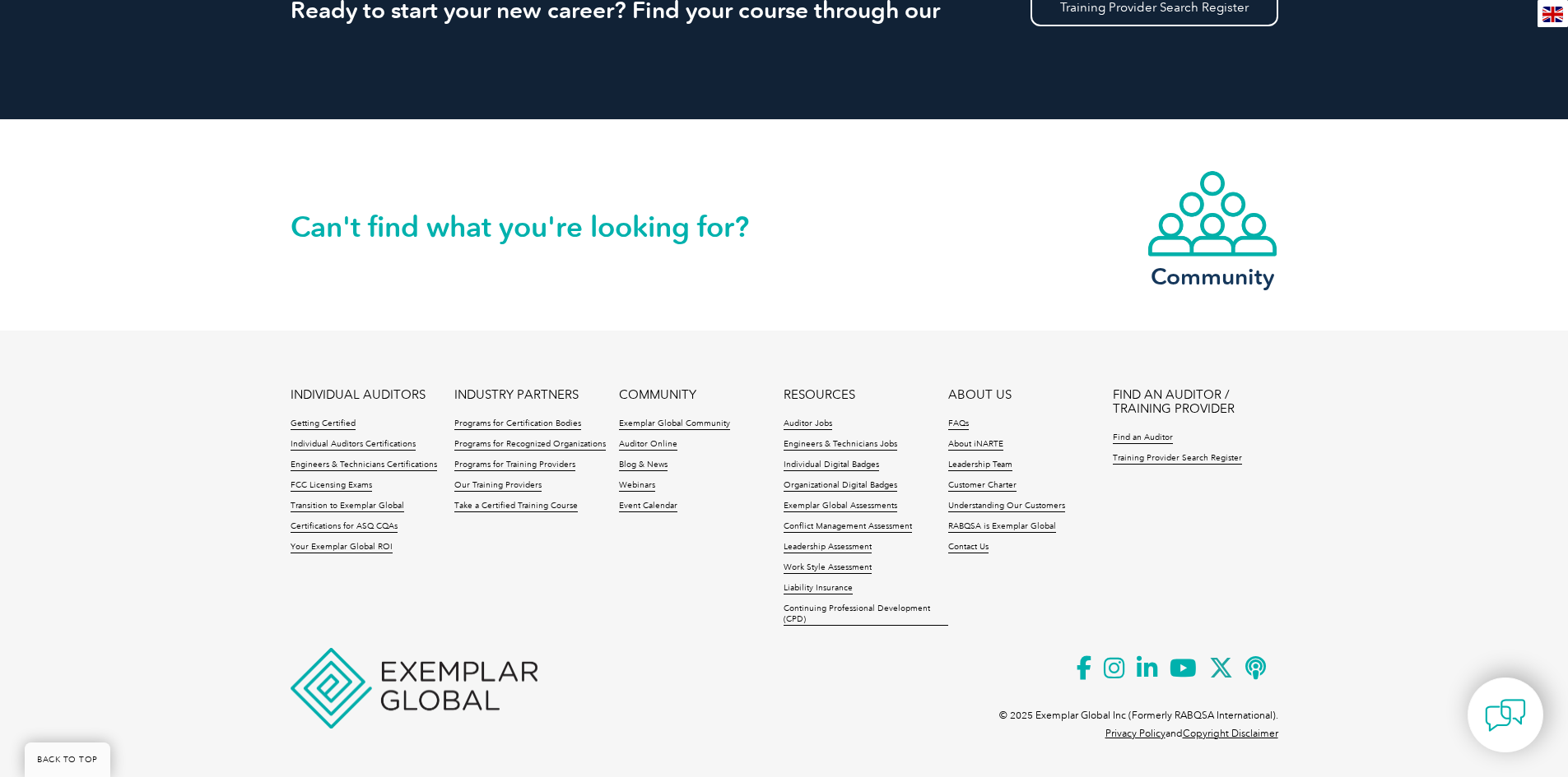
scroll to position [1647, 0]
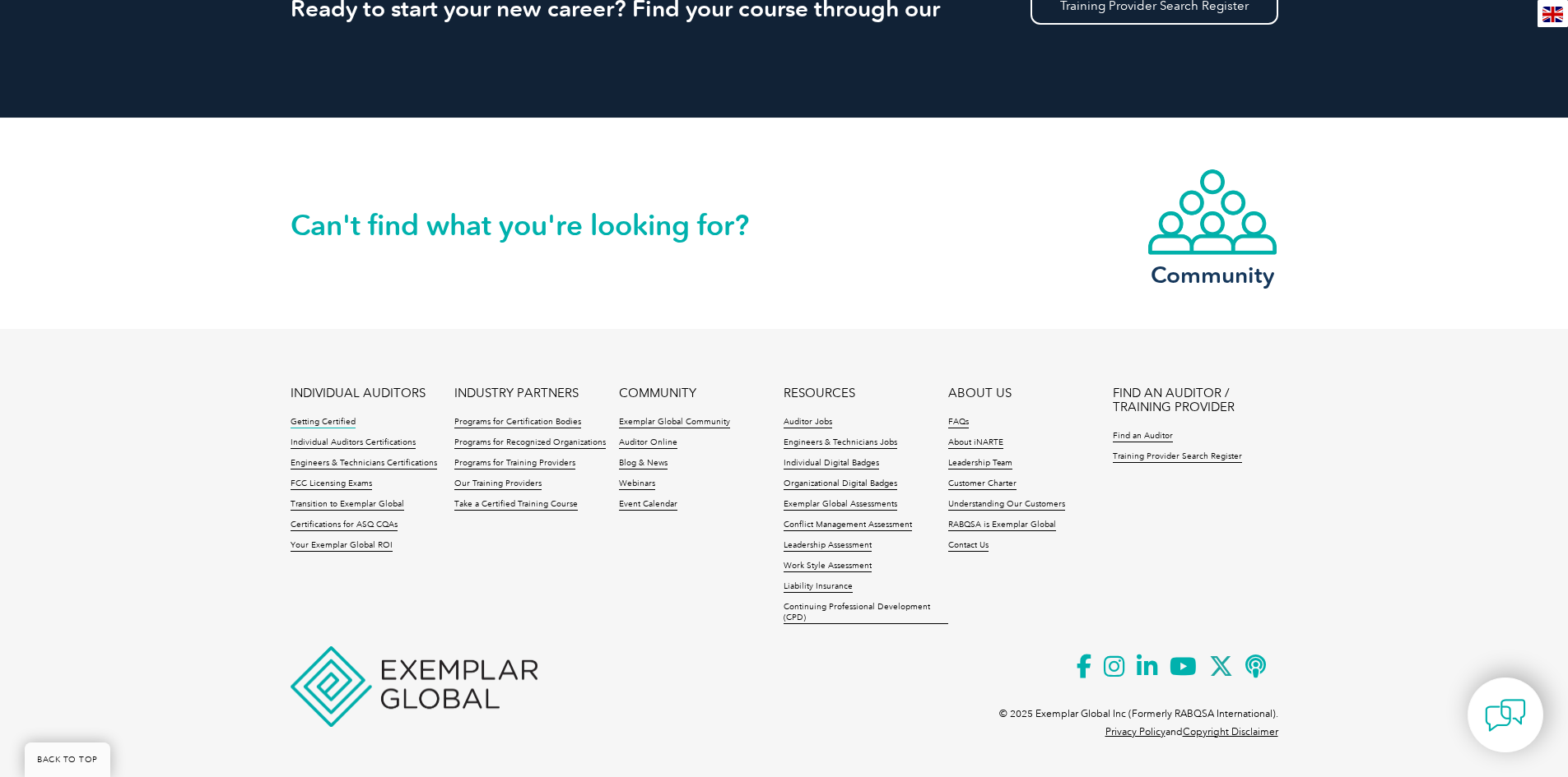
click at [304, 420] on link "Getting Certified" at bounding box center [323, 422] width 65 height 11
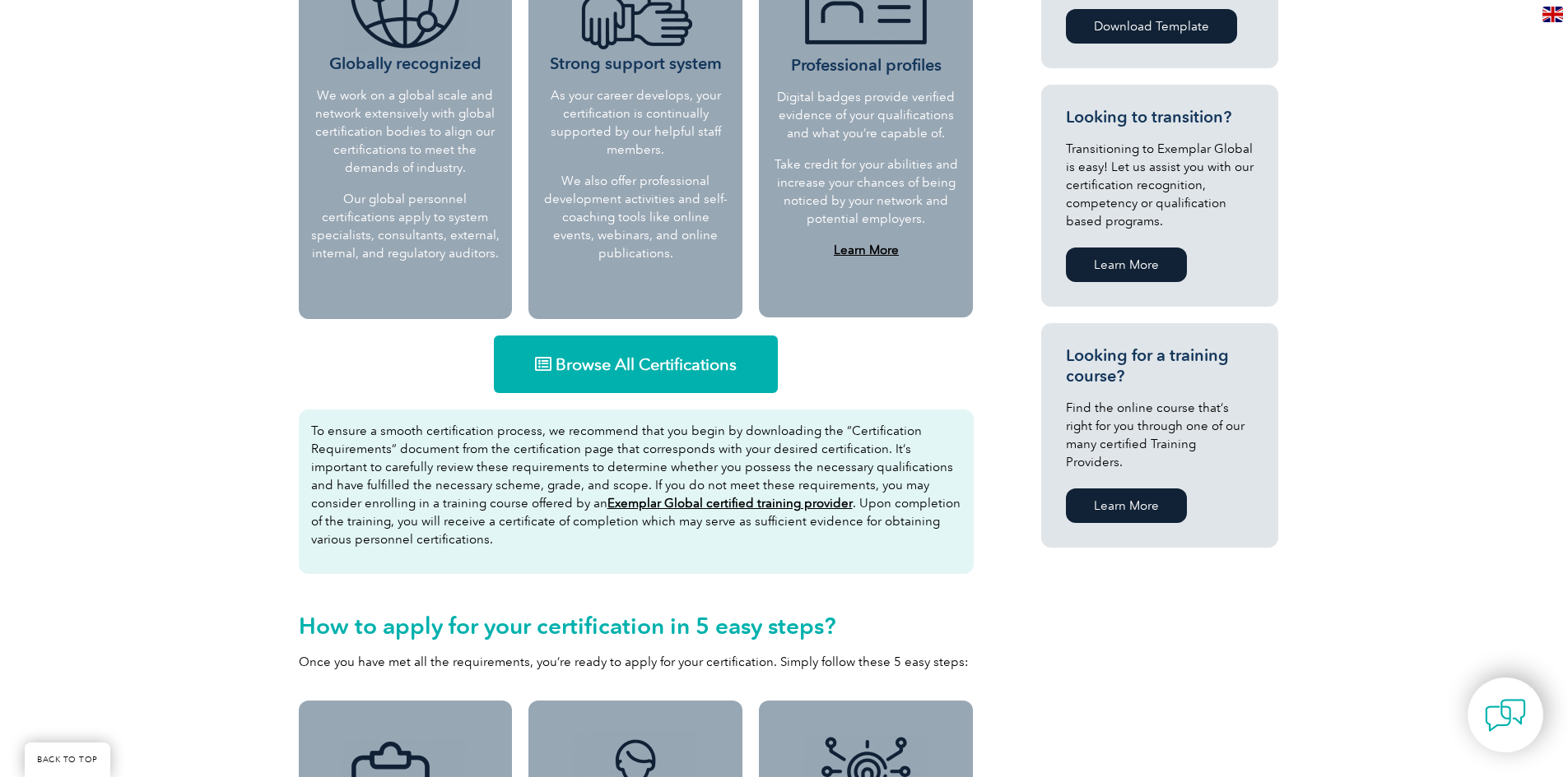
scroll to position [822, 0]
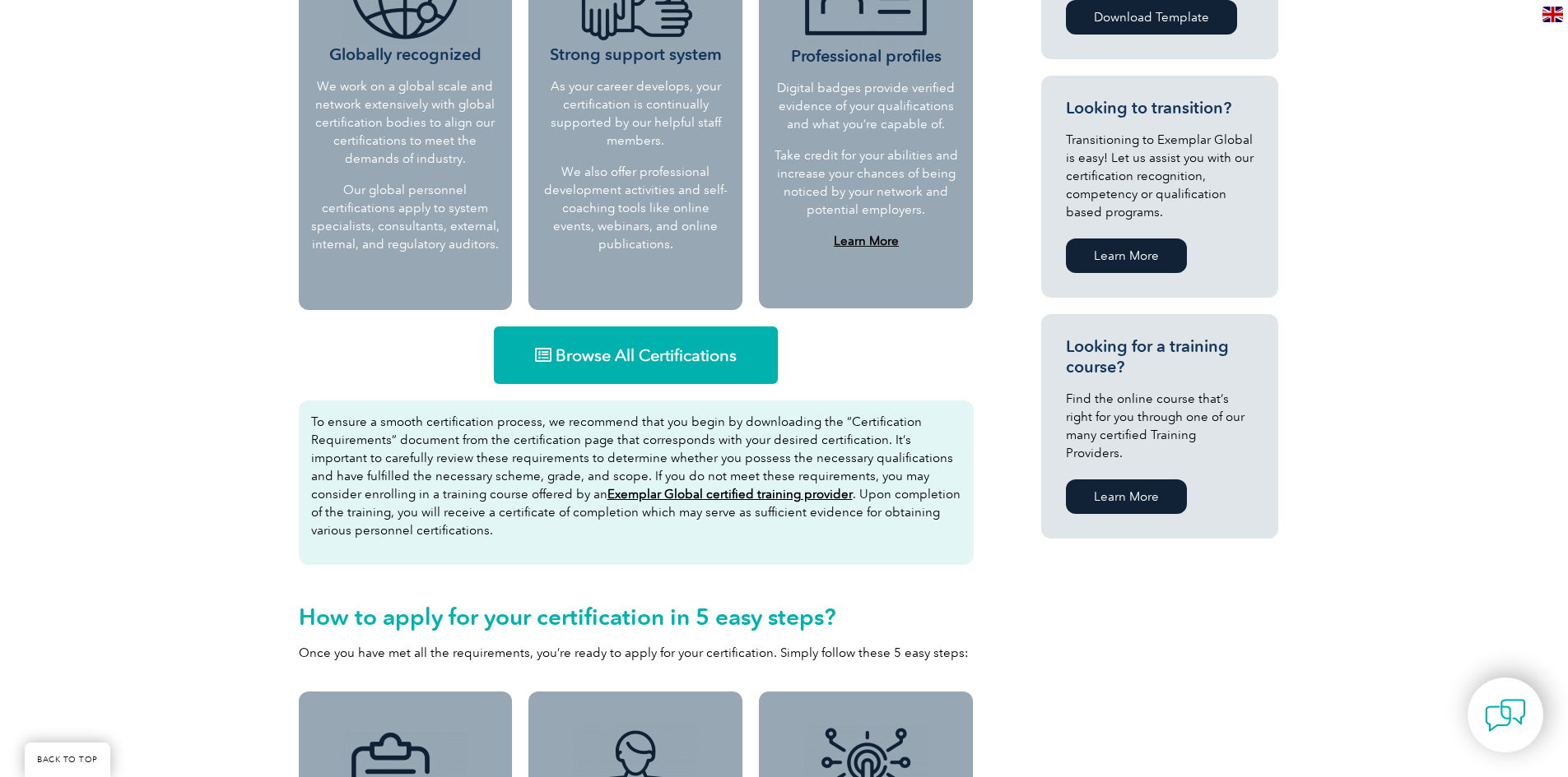
click at [623, 358] on span "Browse All Certifications" at bounding box center [646, 355] width 181 height 17
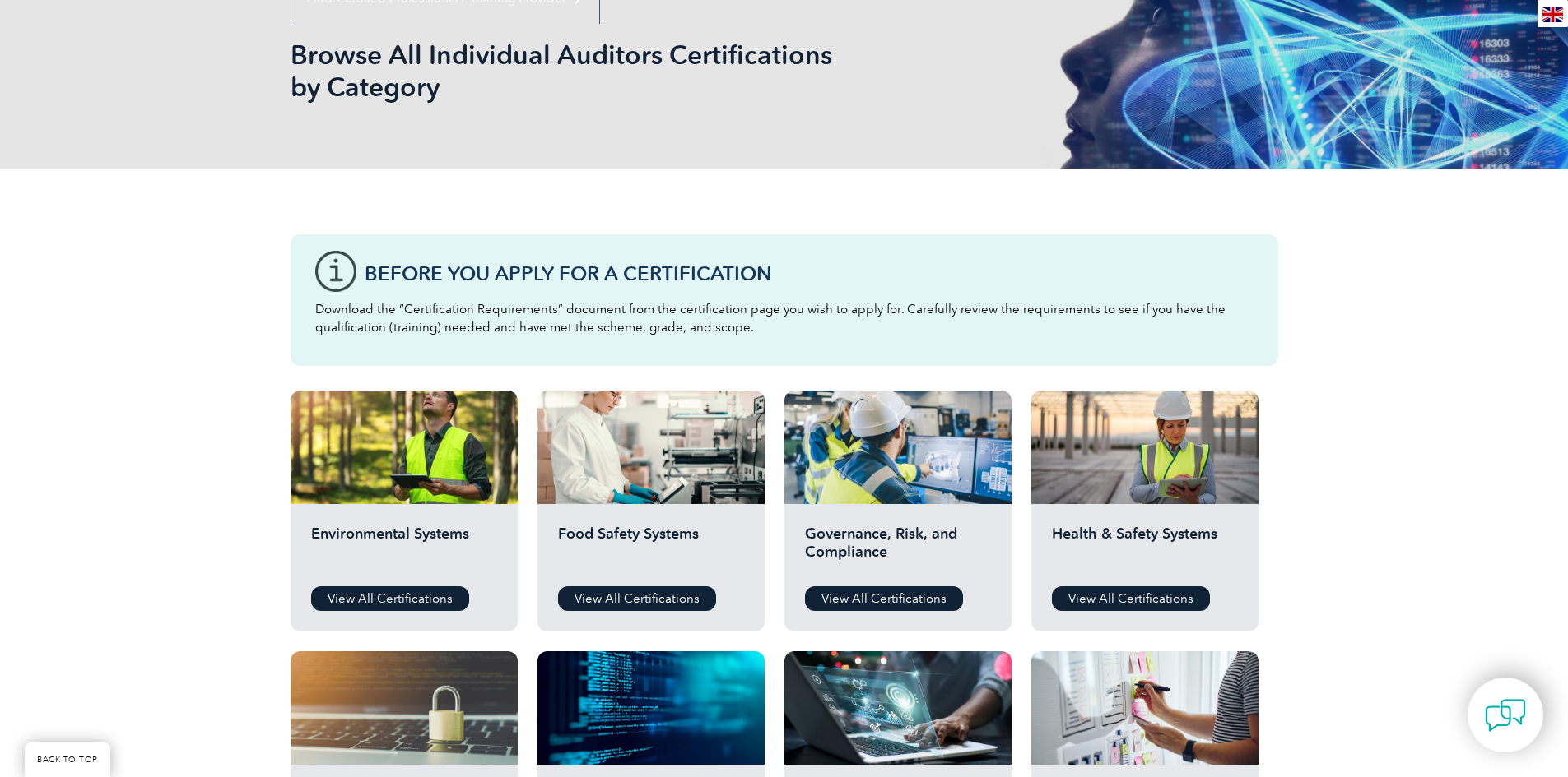
scroll to position [329, 0]
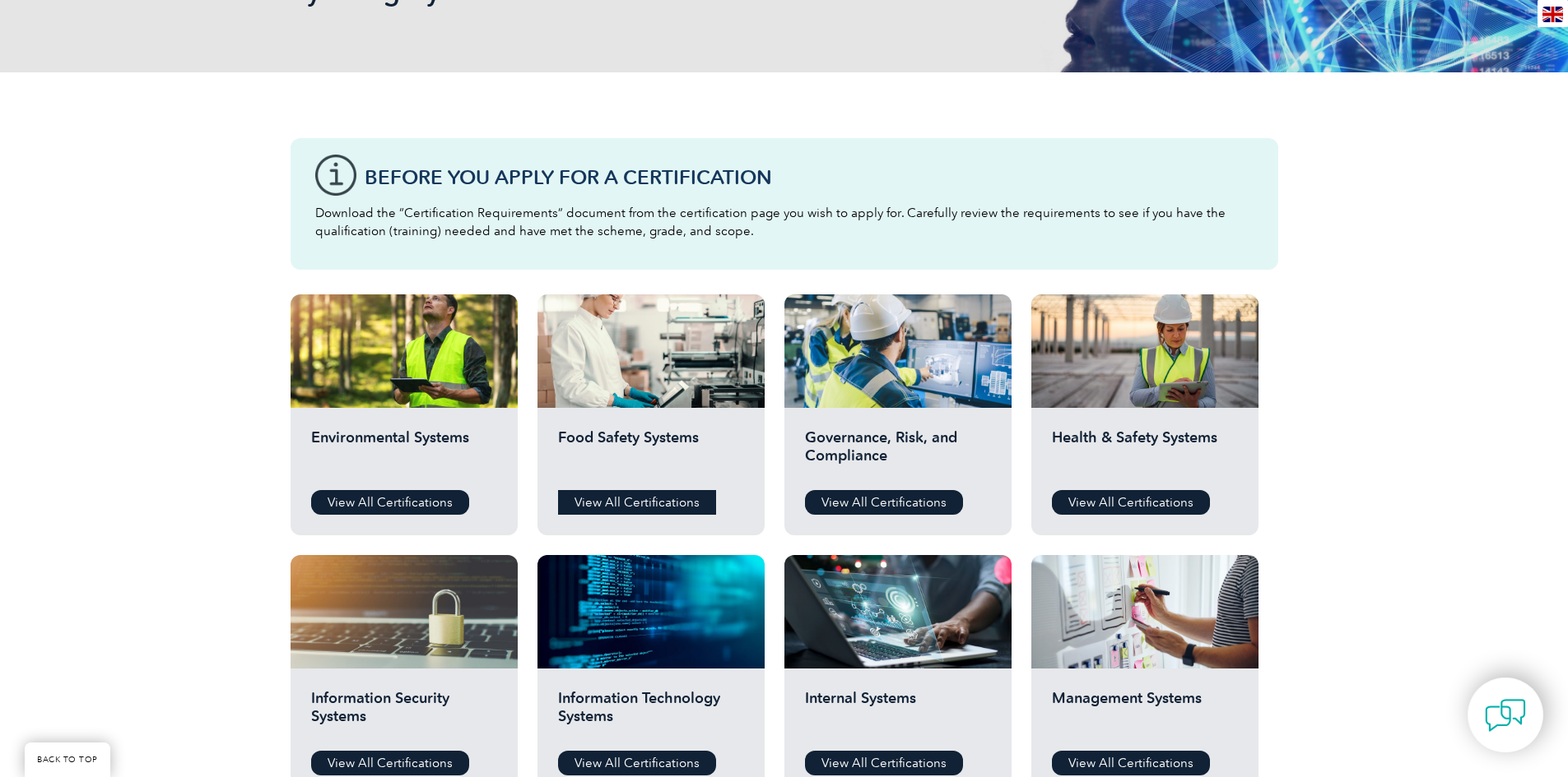
click at [635, 504] on link "View All Certifications" at bounding box center [637, 502] width 158 height 24
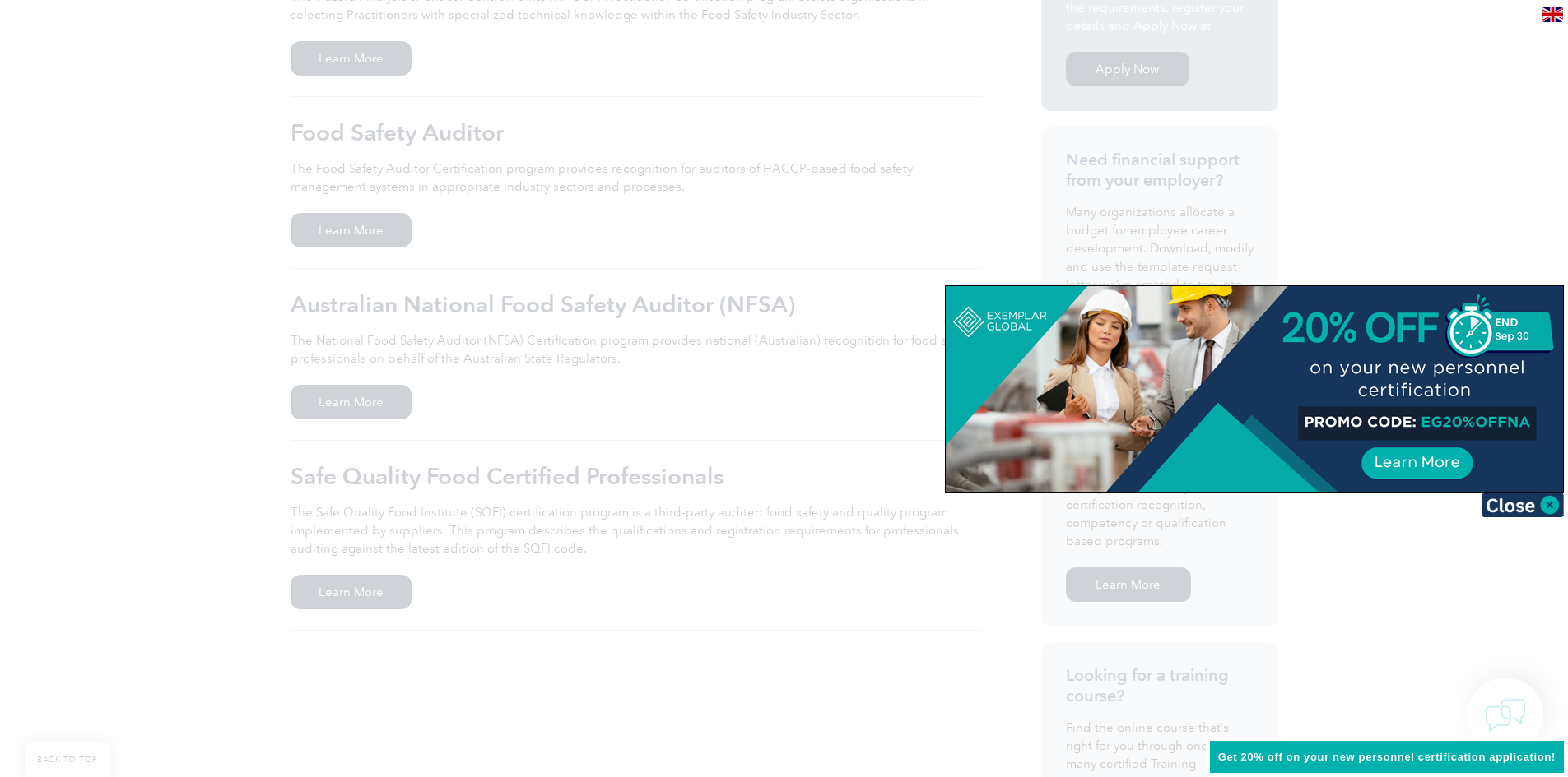
scroll to position [411, 0]
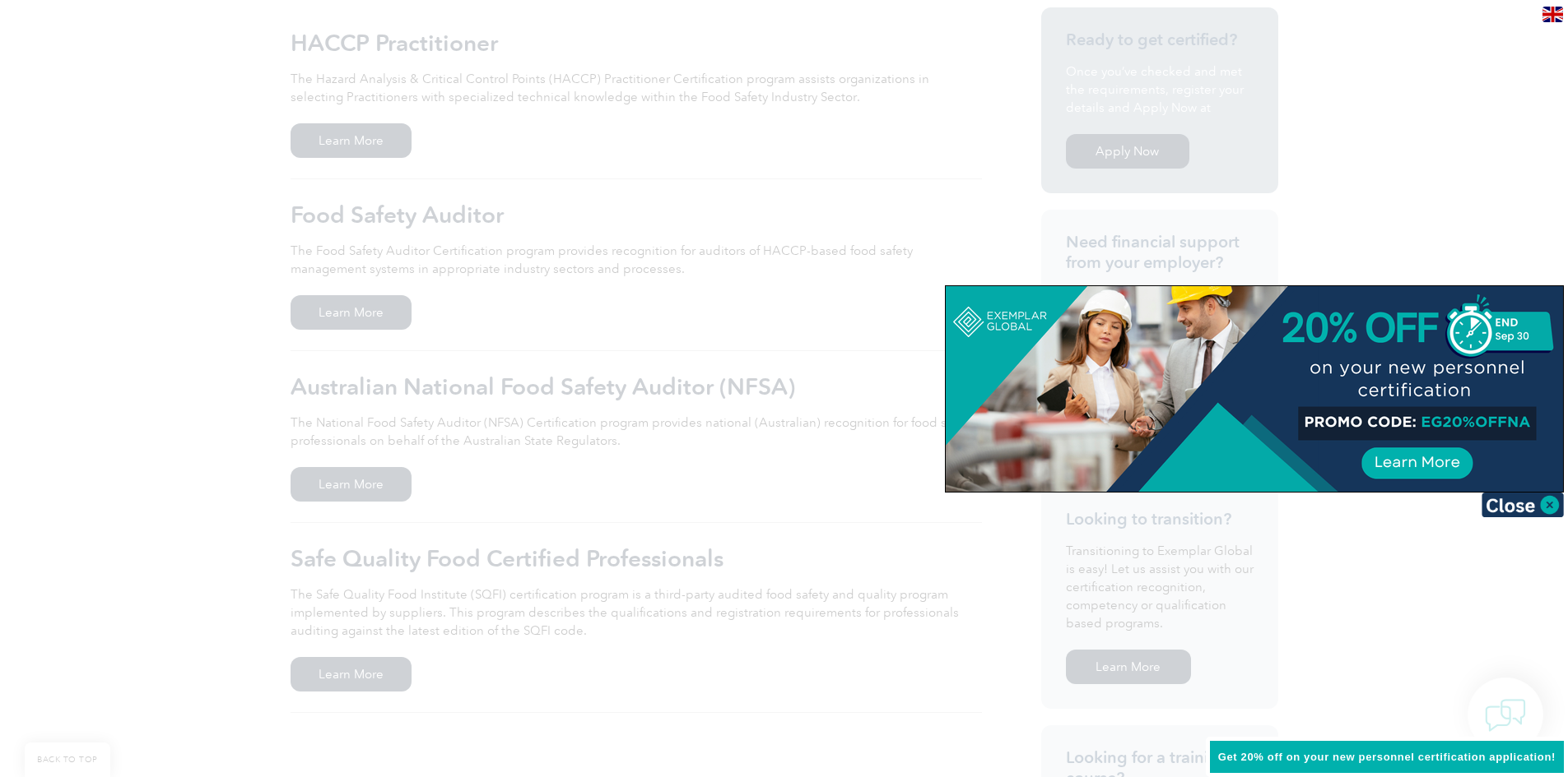
click at [1543, 501] on img at bounding box center [1523, 505] width 83 height 24
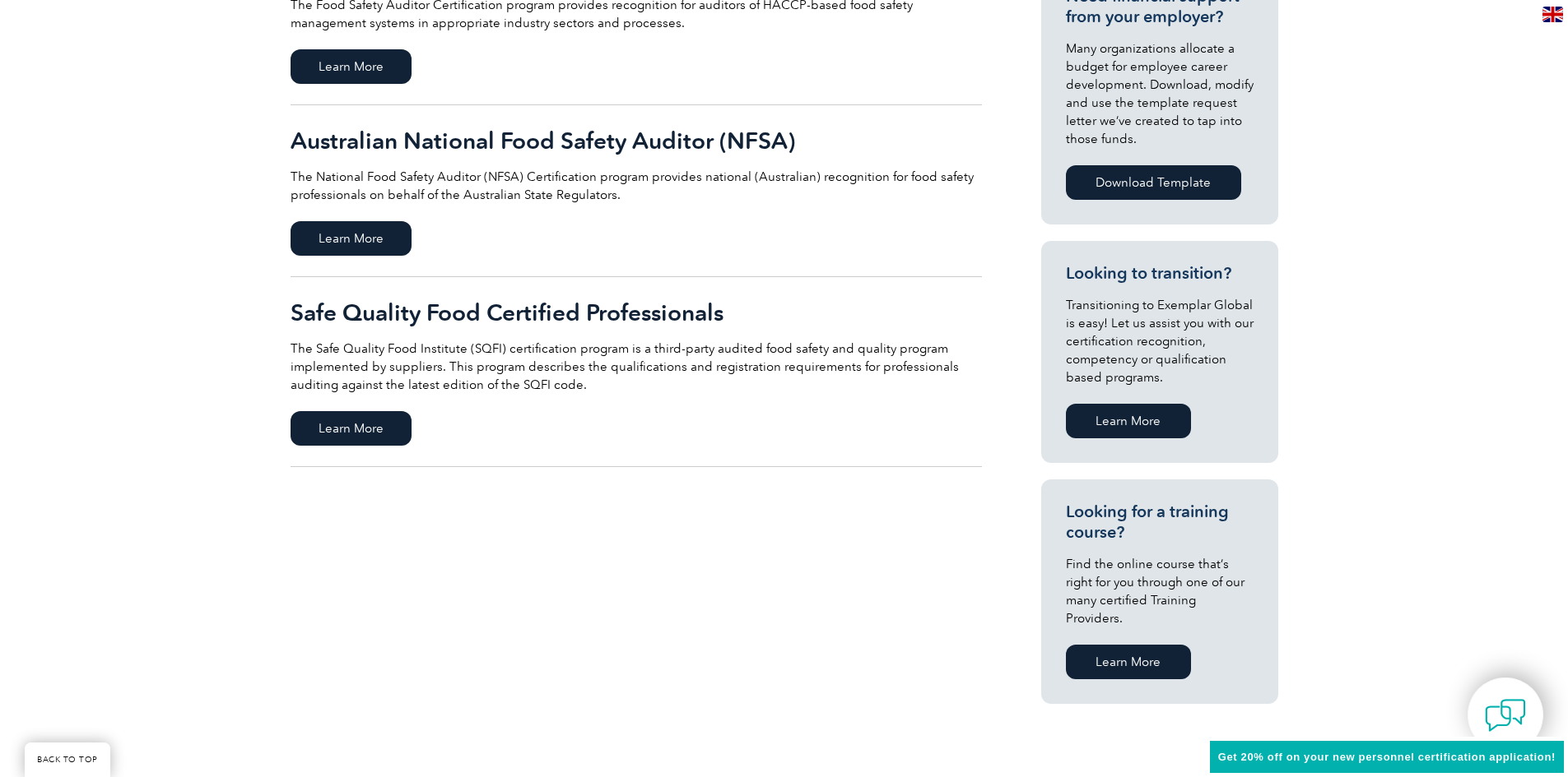
scroll to position [658, 0]
click at [1110, 644] on link "Learn More" at bounding box center [1129, 661] width 125 height 35
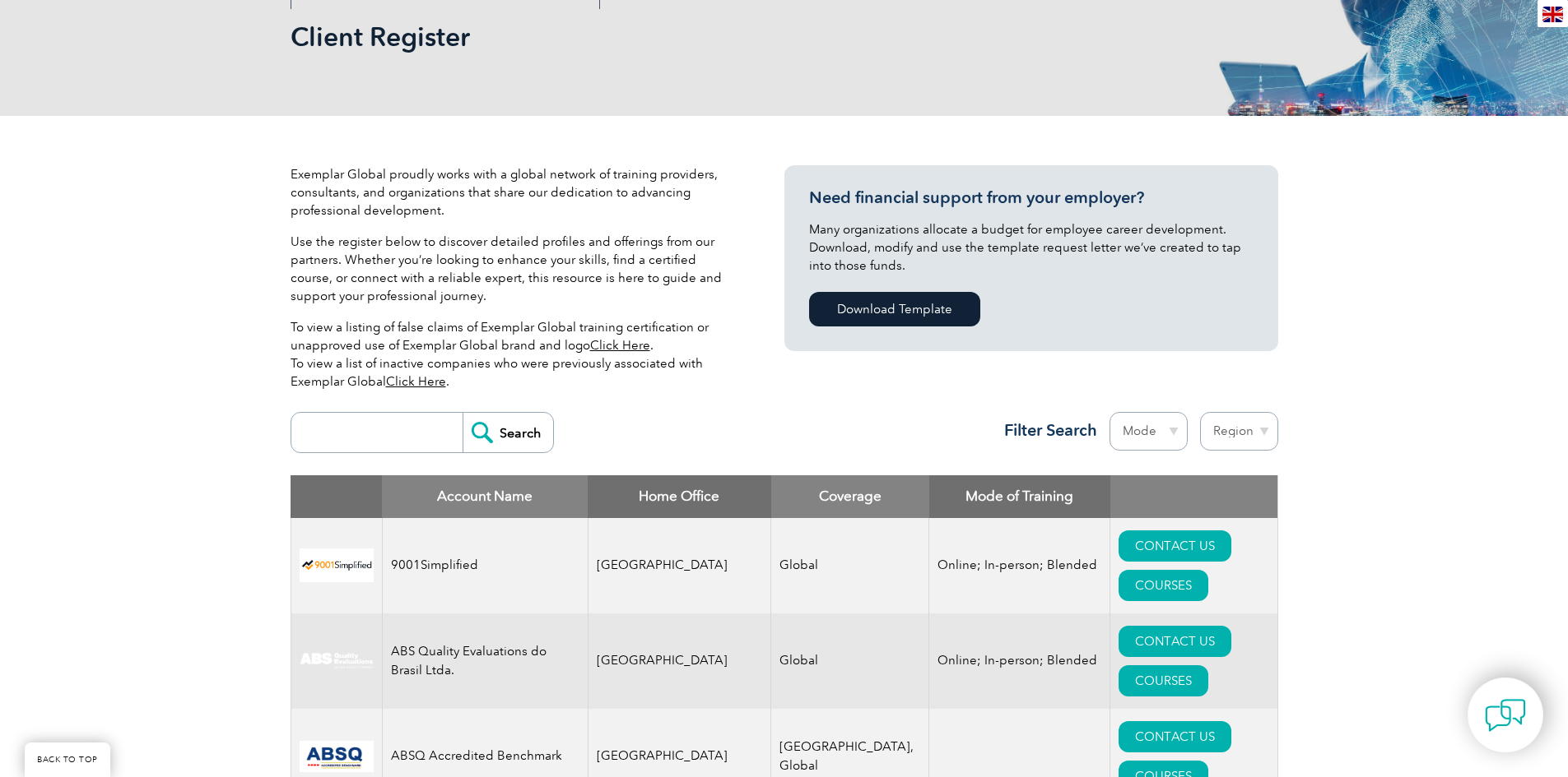
scroll to position [247, 0]
click at [374, 421] on input "search" at bounding box center [381, 433] width 163 height 39
type input "KSA"
click at [463, 414] on input "Search" at bounding box center [508, 433] width 90 height 39
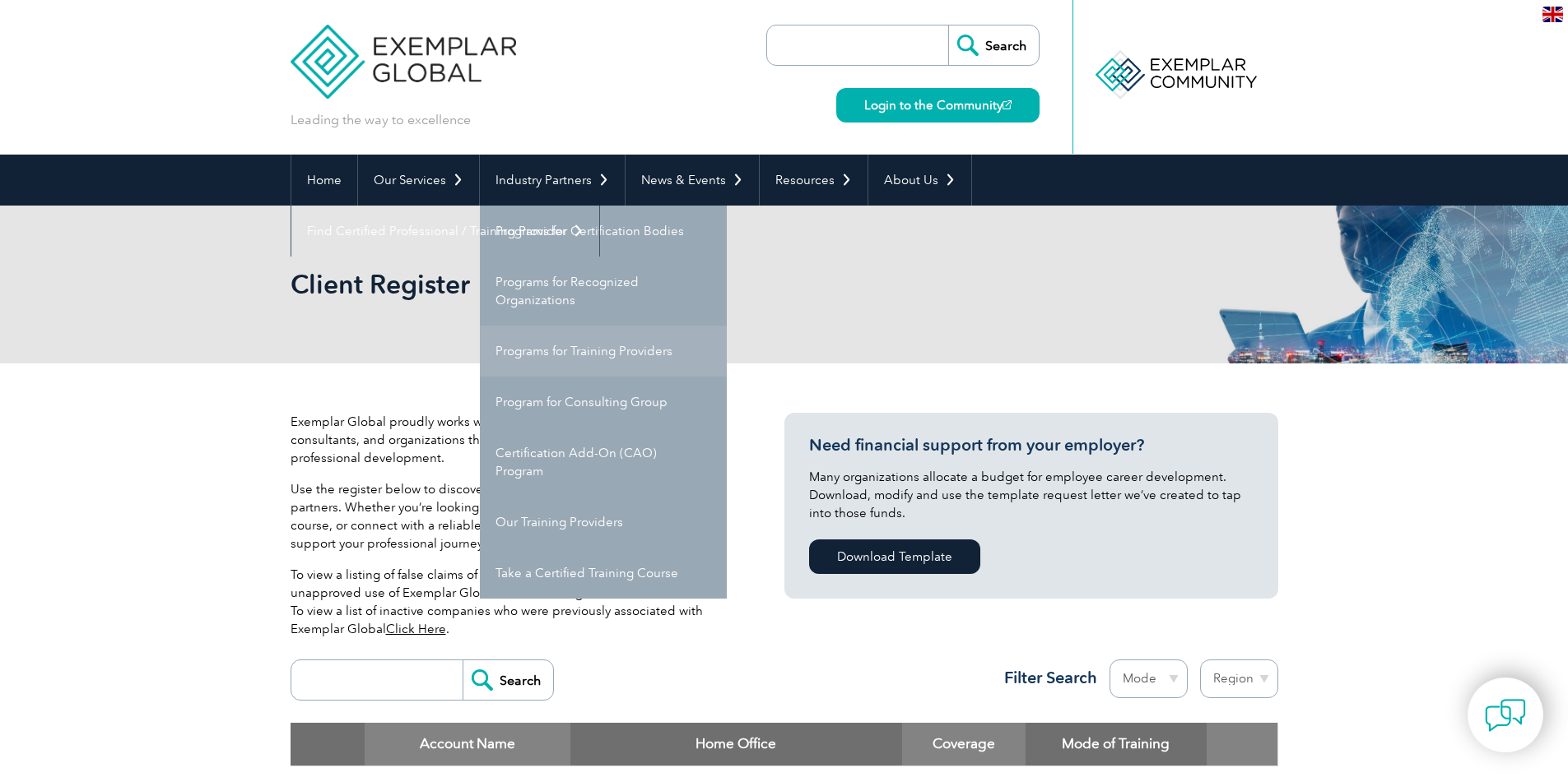
click at [550, 359] on link "Programs for Training Providers" at bounding box center [604, 351] width 247 height 51
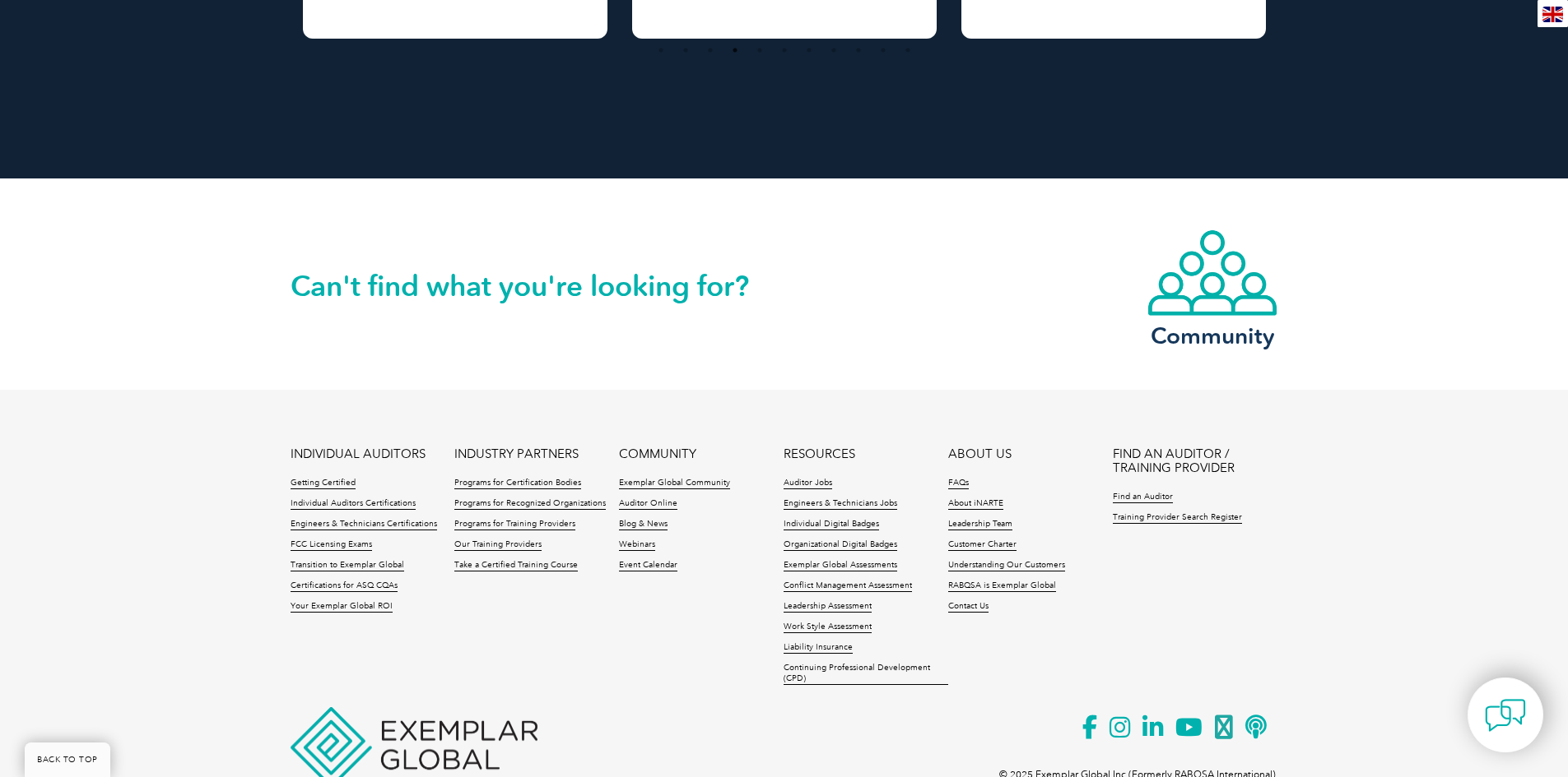
scroll to position [3180, 0]
